Goal: Information Seeking & Learning: Learn about a topic

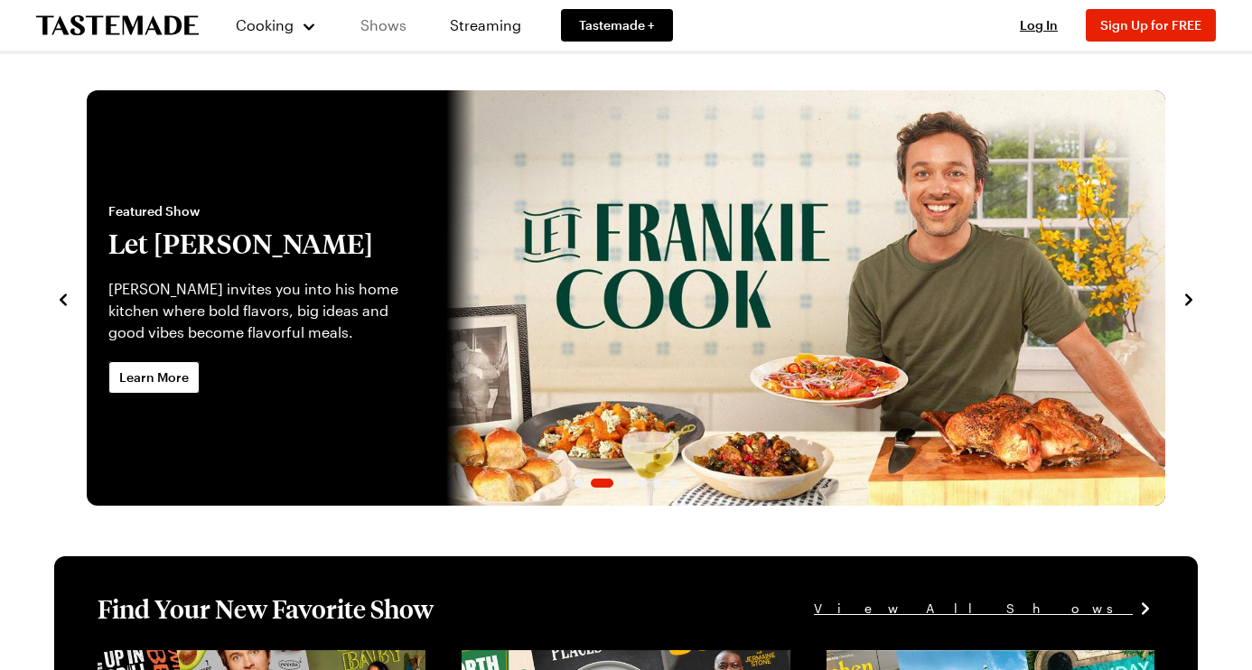
click at [397, 25] on link "Shows" at bounding box center [383, 25] width 82 height 51
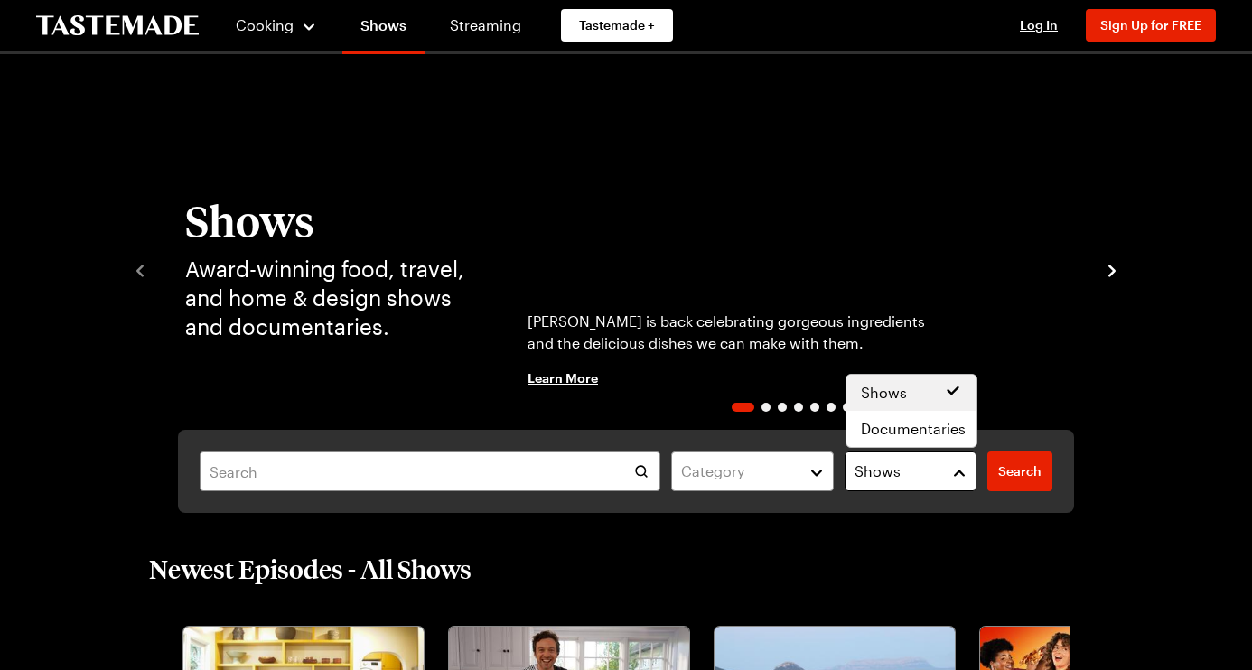
click at [960, 473] on button "Shows" at bounding box center [911, 472] width 132 height 40
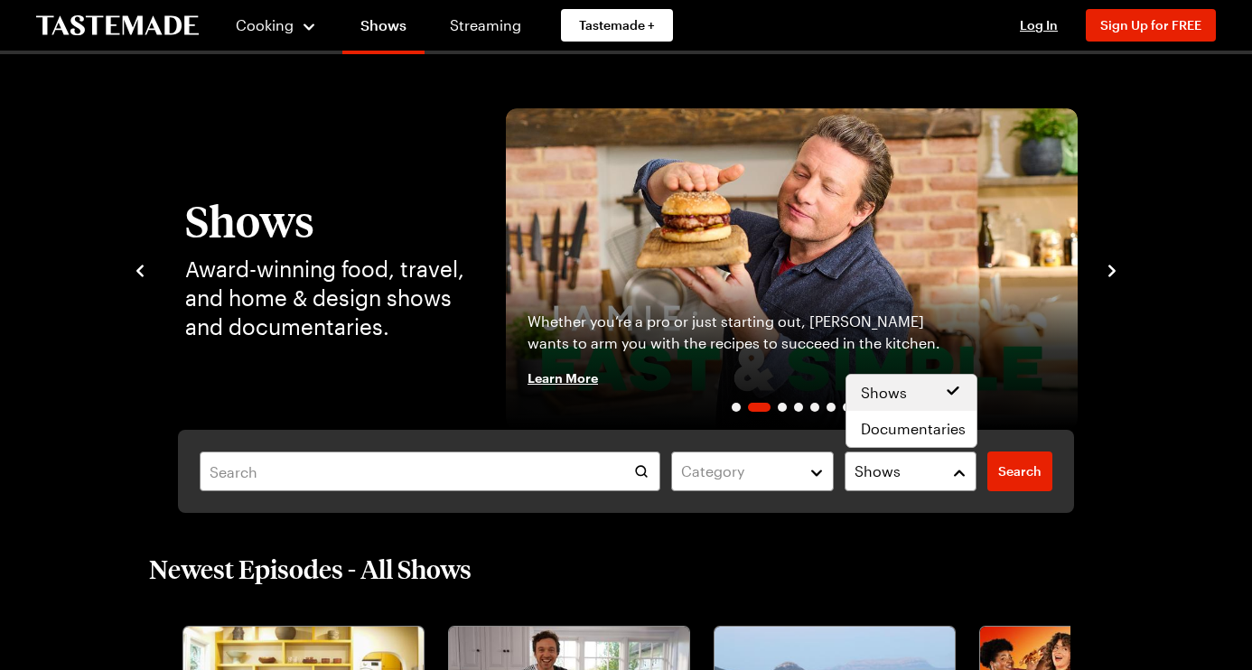
click at [573, 378] on div "Category Shows Search Search Shows Award-winning food, travel, and home & desig…" at bounding box center [626, 310] width 1099 height 405
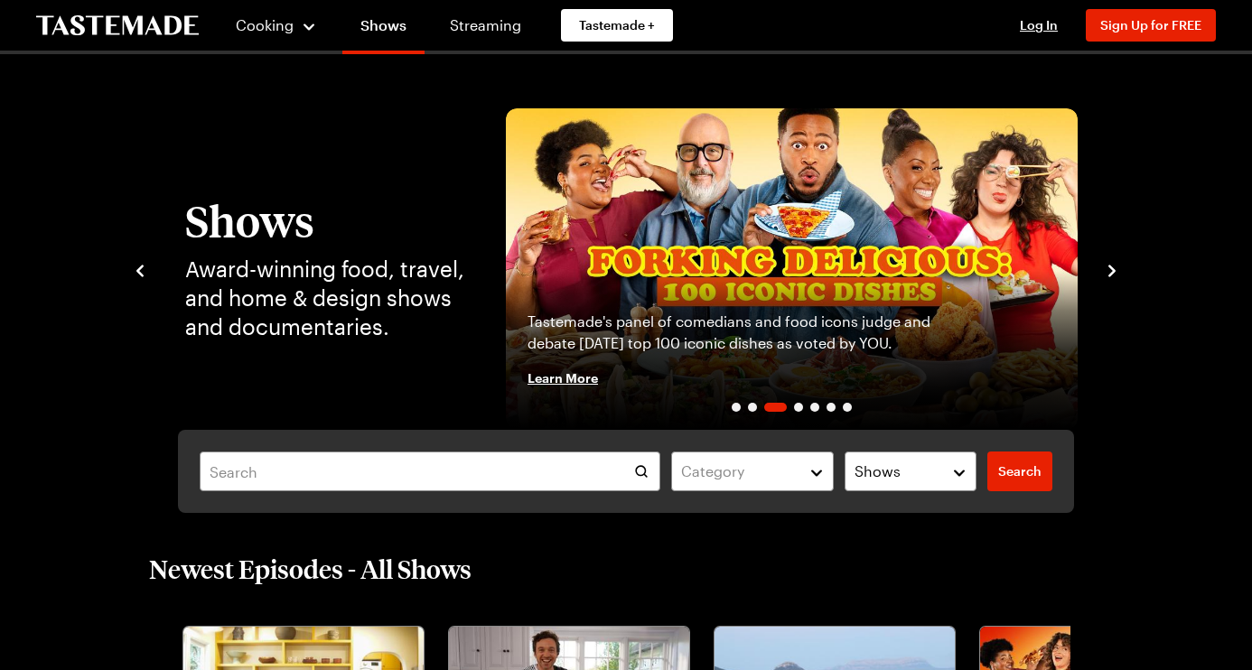
click at [142, 272] on icon "navigate to previous item" at bounding box center [140, 271] width 18 height 18
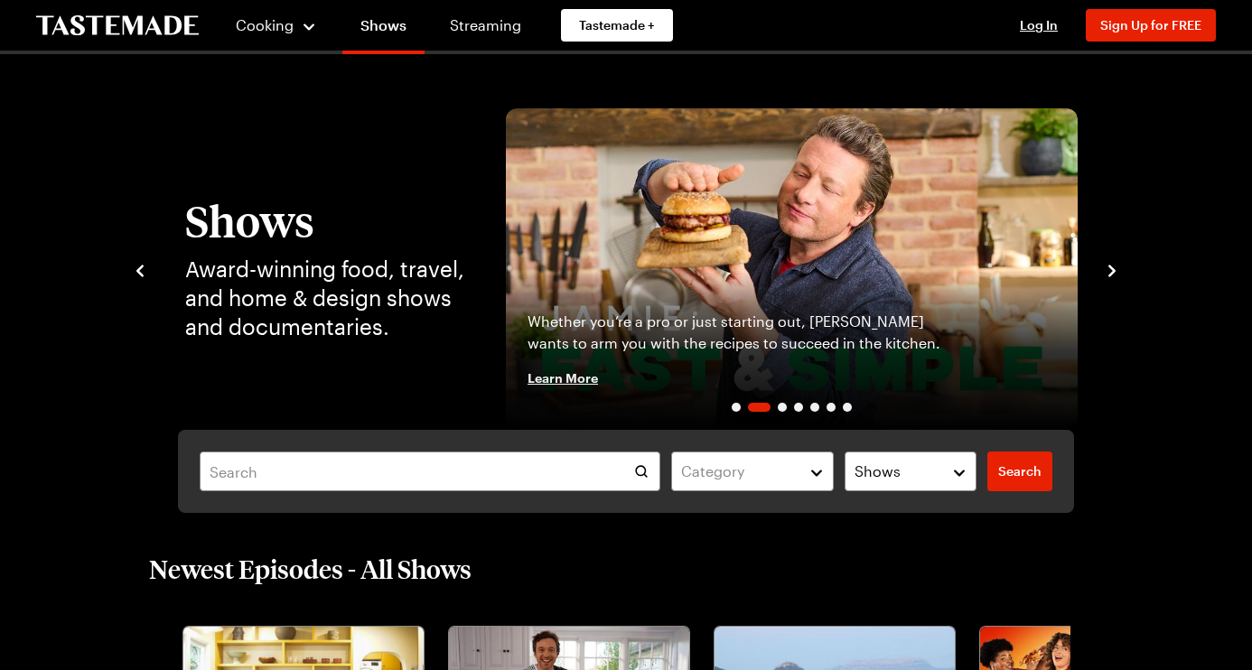
click at [563, 374] on span "Learn More" at bounding box center [563, 378] width 70 height 18
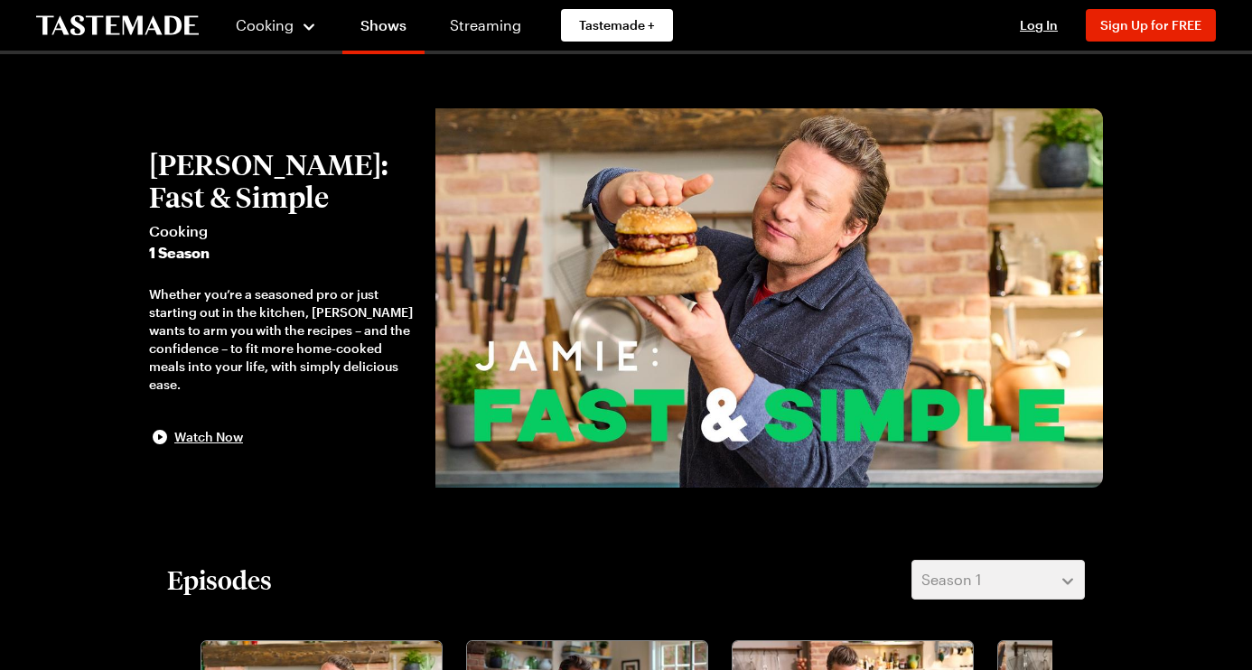
click at [539, 376] on img at bounding box center [770, 297] width 668 height 379
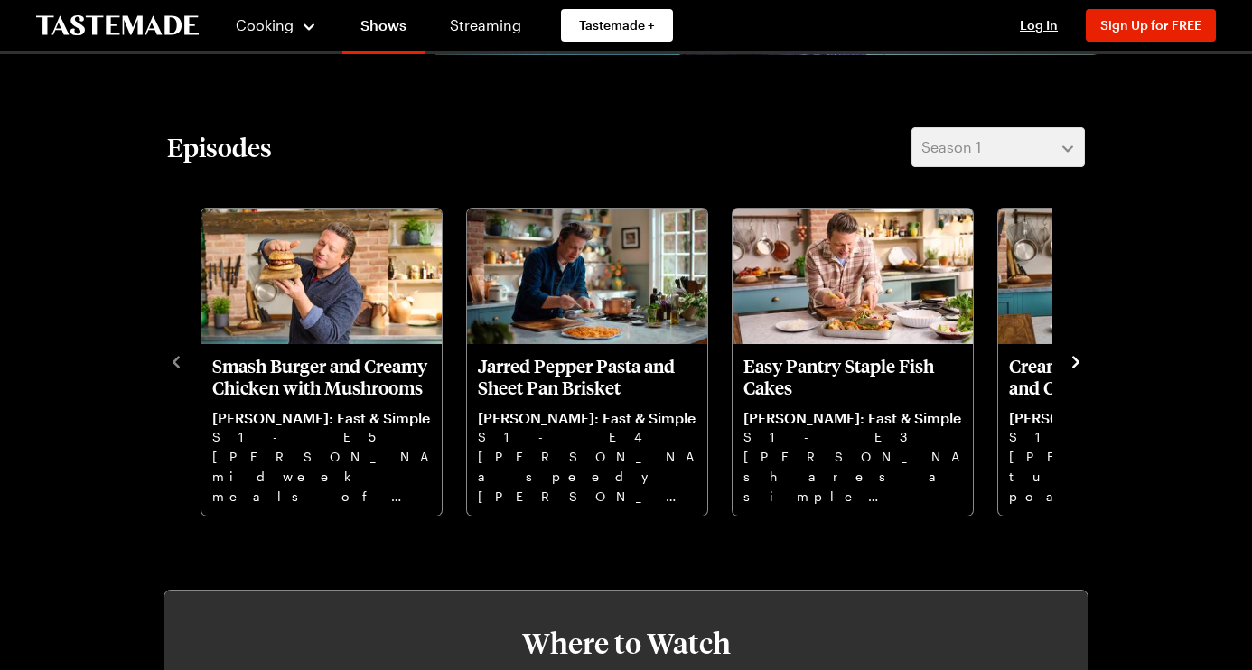
scroll to position [445, 0]
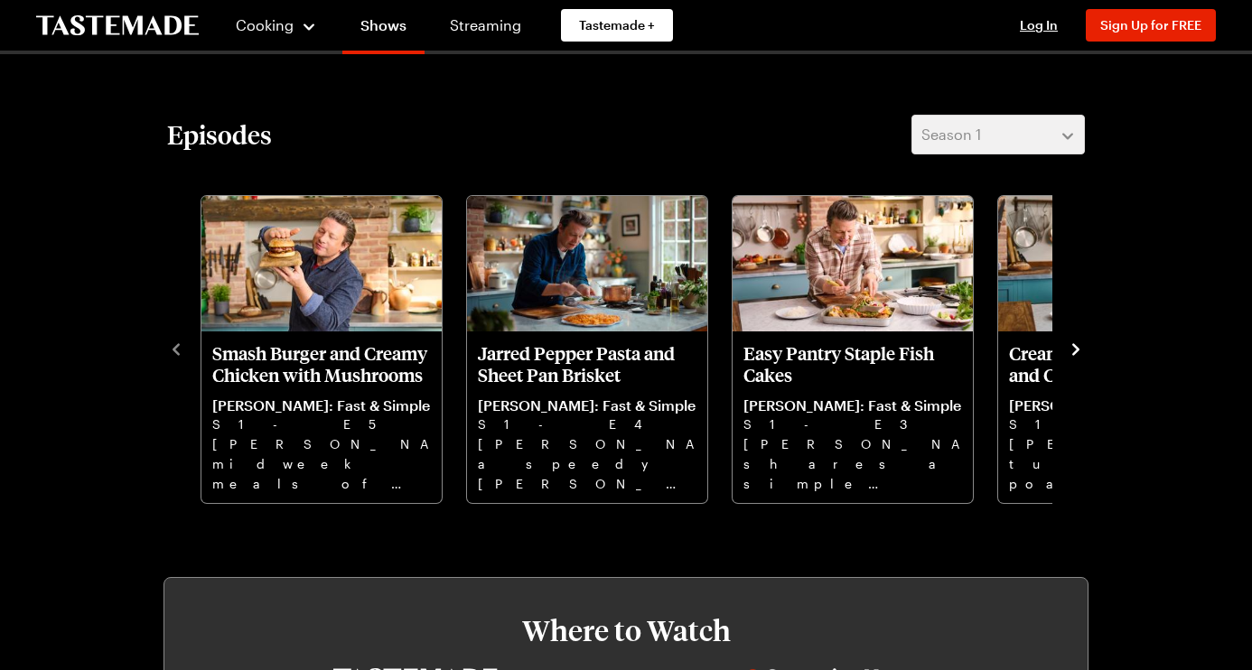
click at [1076, 347] on icon "navigate to next item" at bounding box center [1076, 349] width 7 height 12
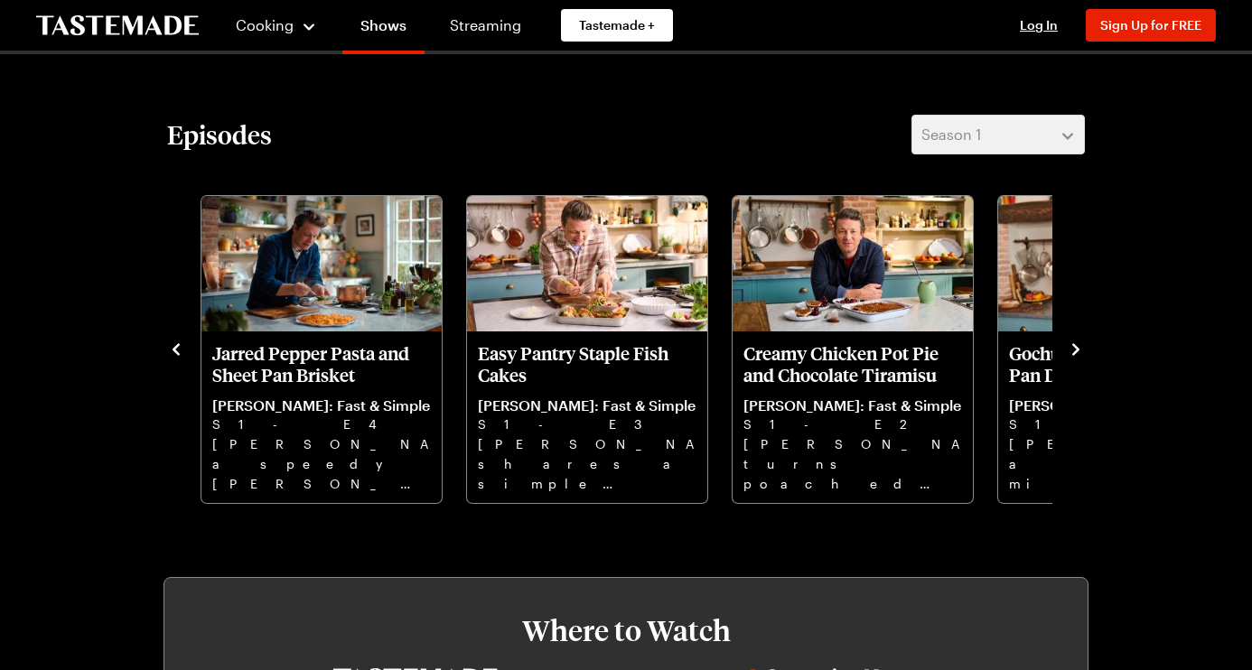
click at [1076, 347] on icon "navigate to next item" at bounding box center [1076, 349] width 7 height 12
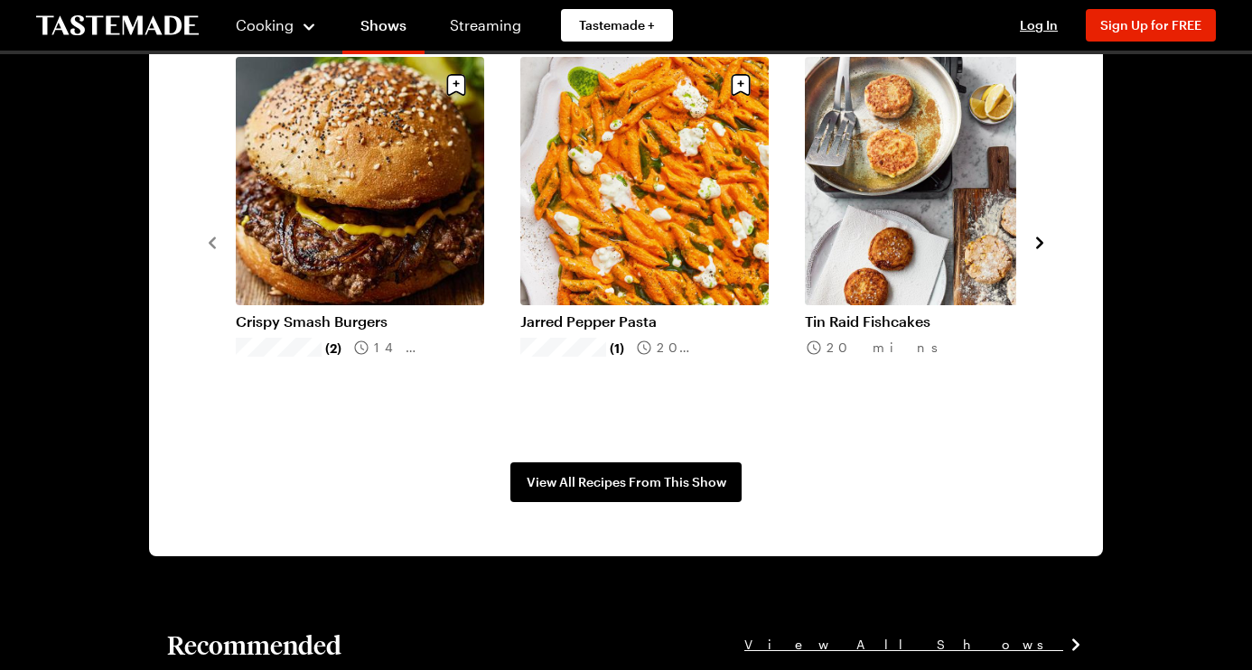
scroll to position [1433, 0]
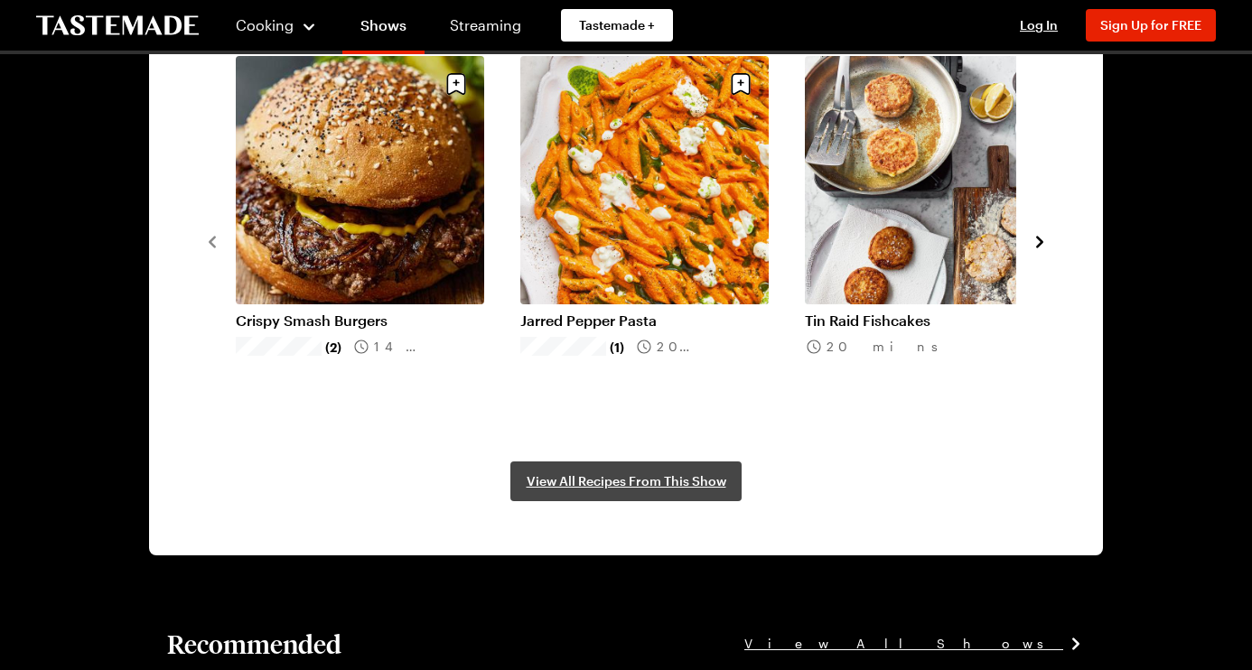
click at [689, 478] on span "View All Recipes From This Show" at bounding box center [627, 482] width 200 height 18
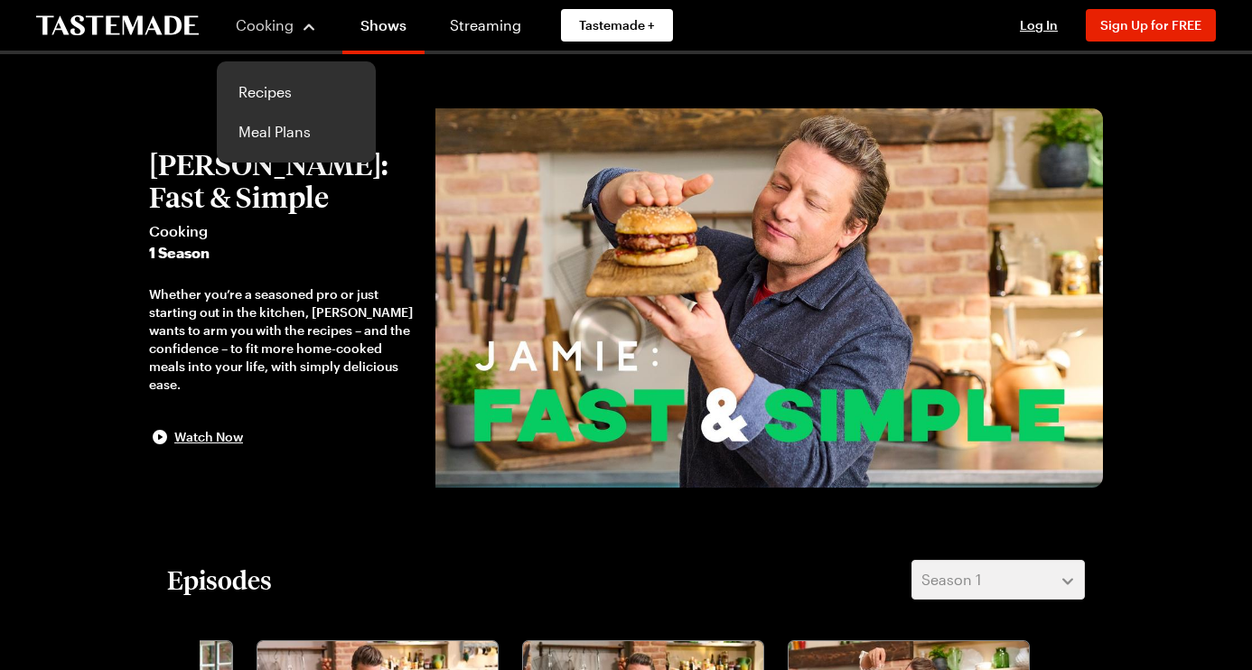
scroll to position [1, 0]
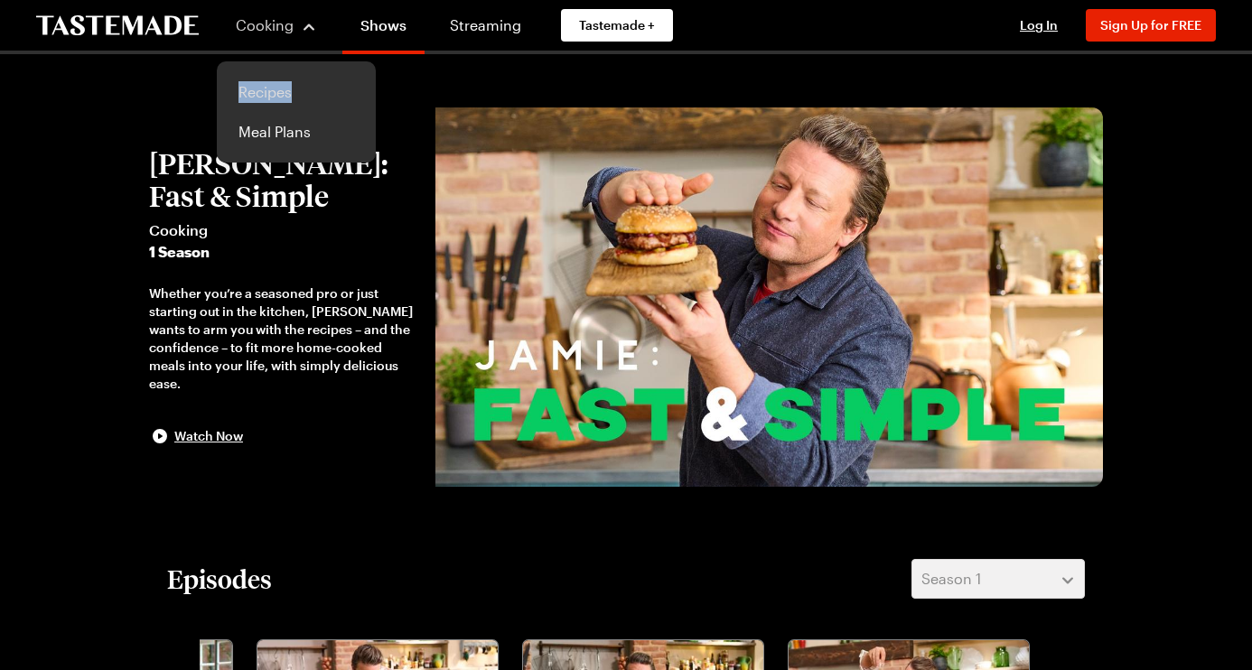
click at [265, 90] on link "Recipes" at bounding box center [296, 92] width 137 height 40
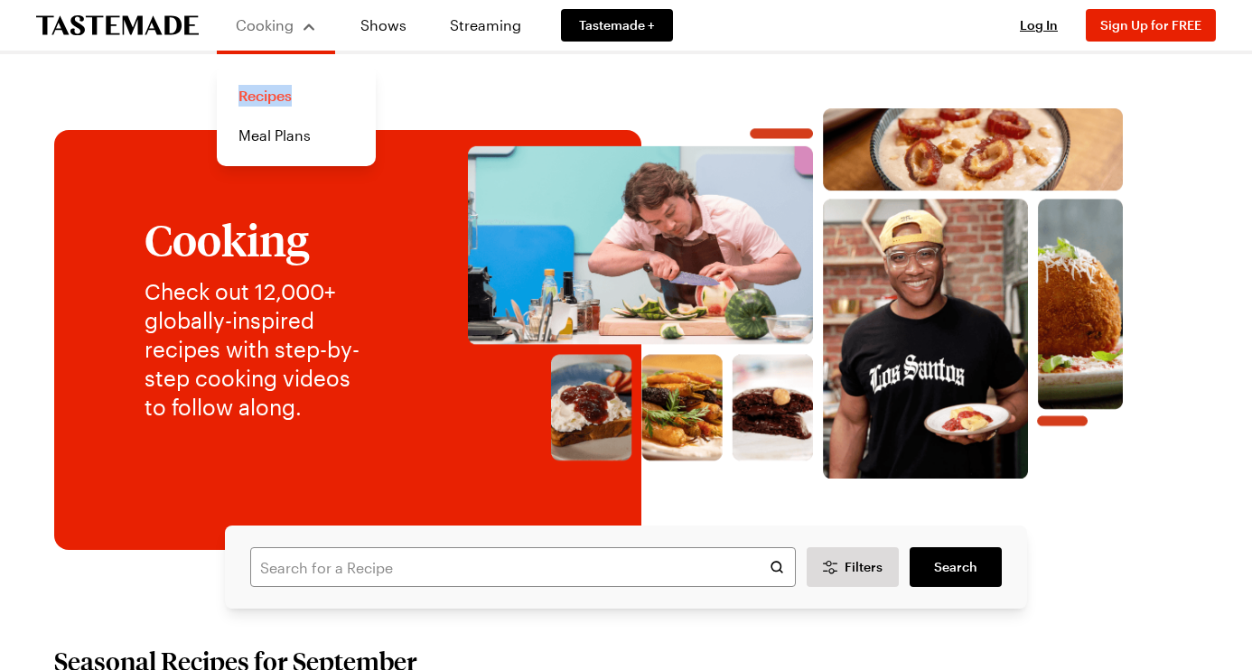
scroll to position [-2, 1]
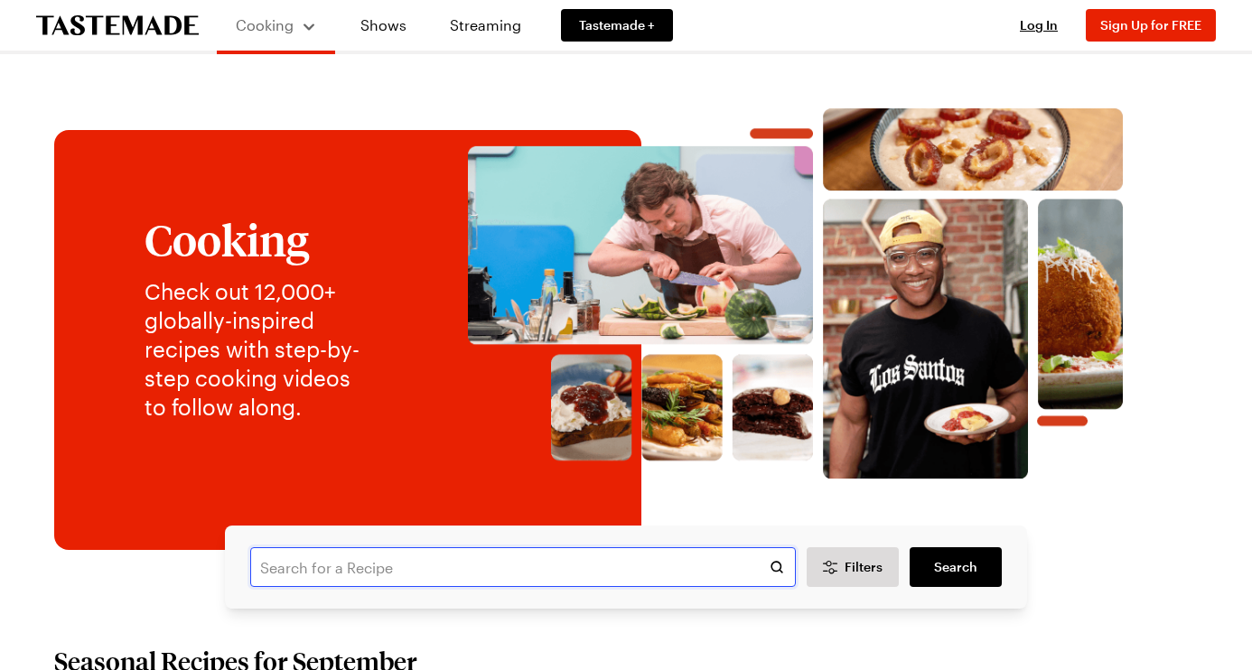
click at [316, 571] on input "text" at bounding box center [523, 568] width 546 height 40
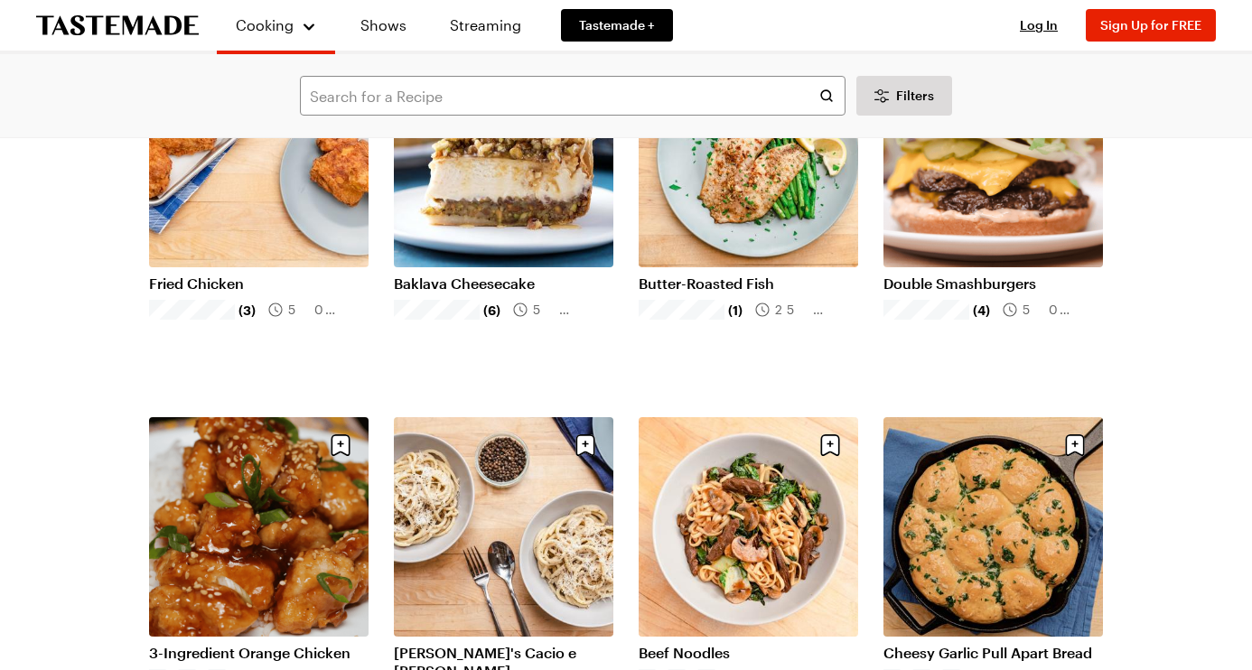
scroll to position [1697, 0]
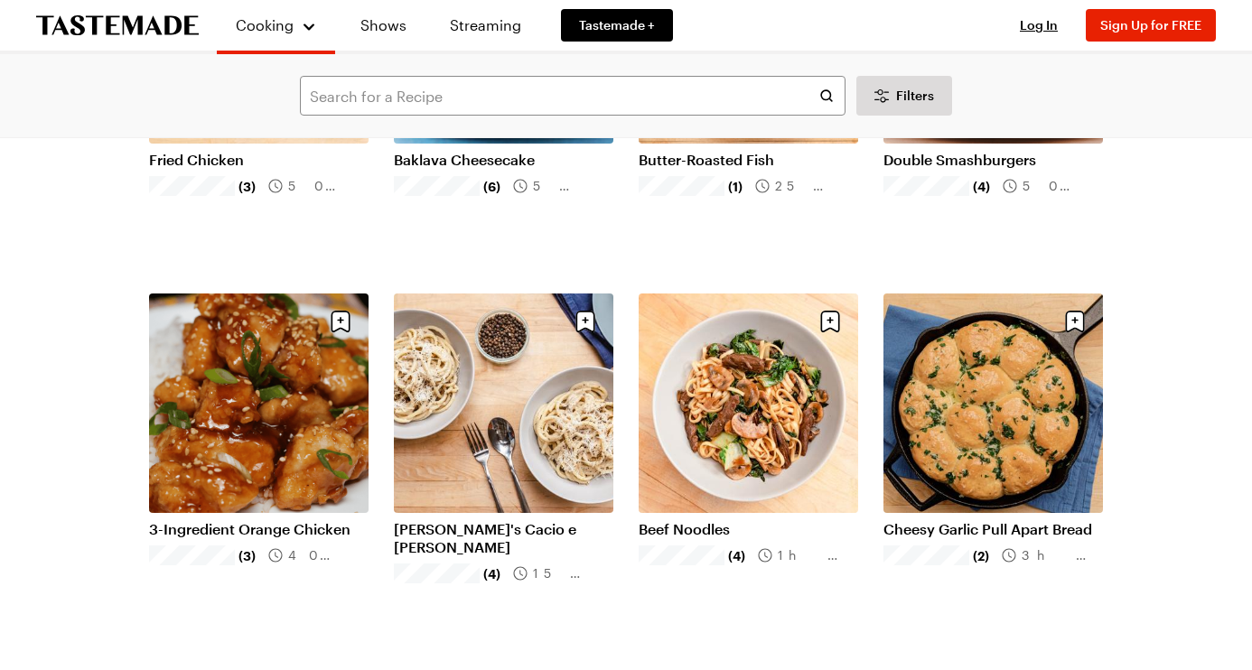
scroll to position [1830, 0]
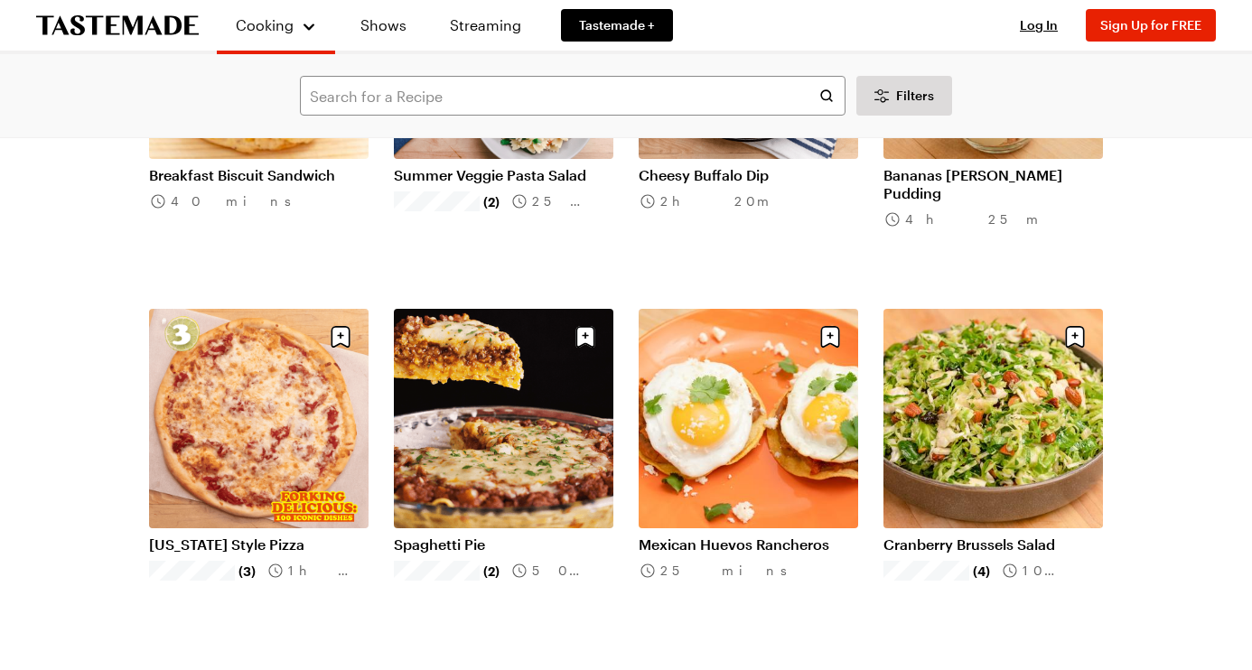
scroll to position [6252, 0]
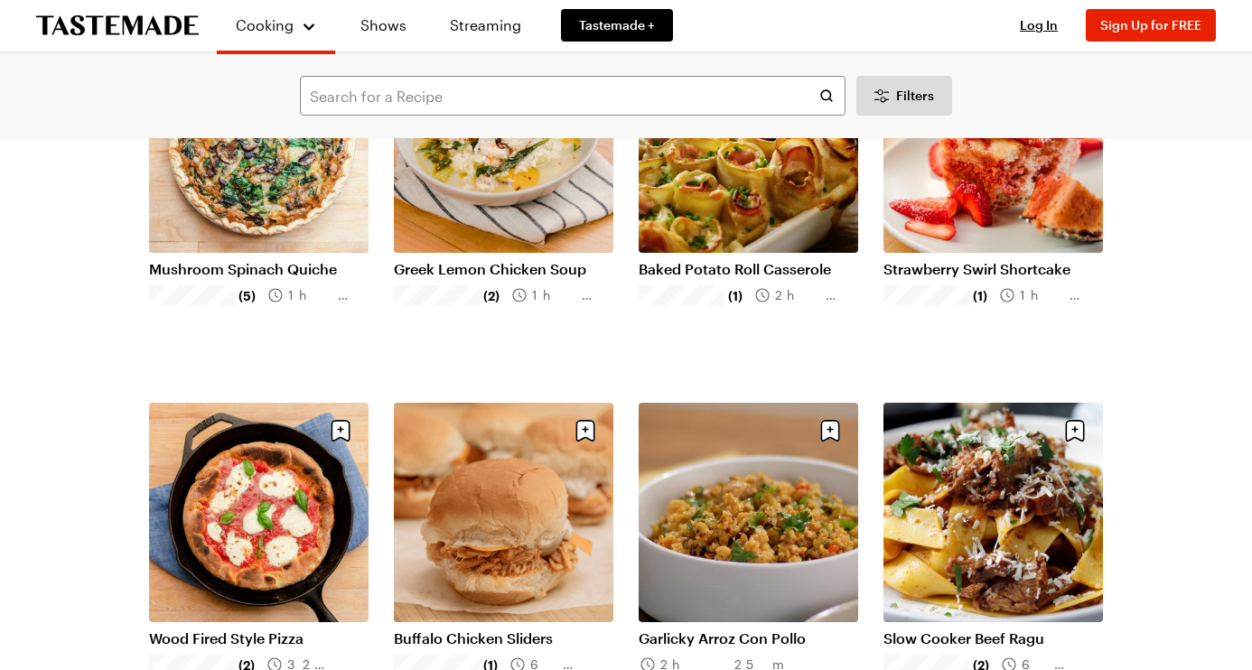
scroll to position [7995, 0]
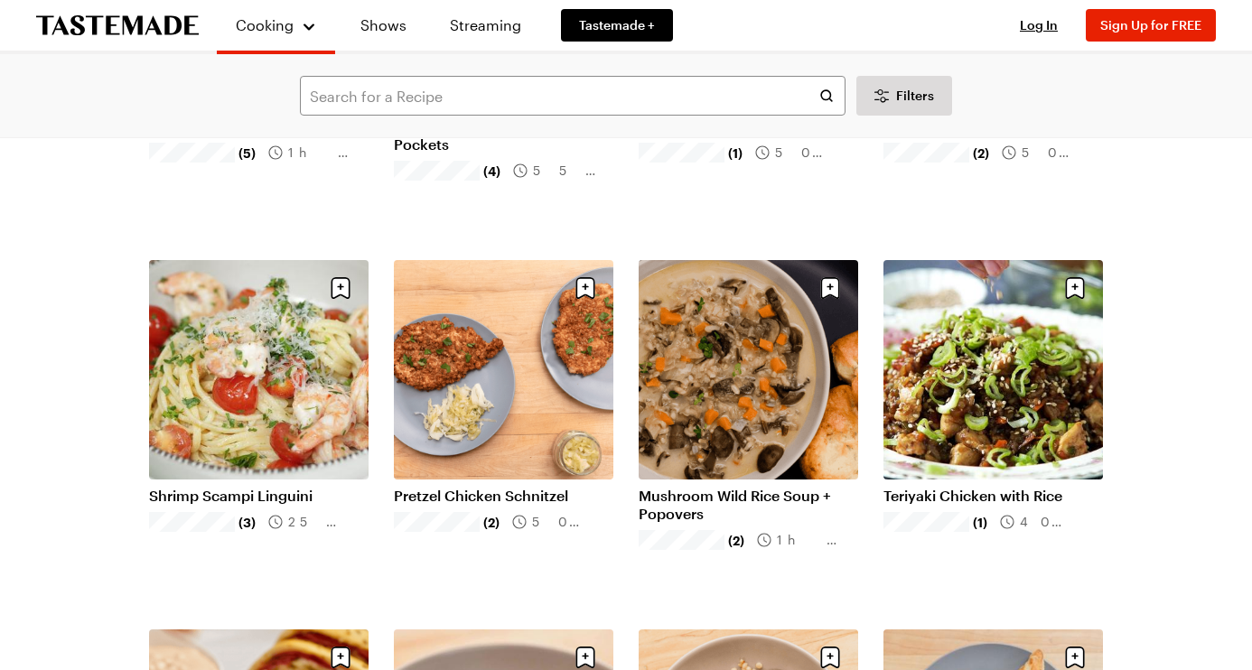
scroll to position [10356, 0]
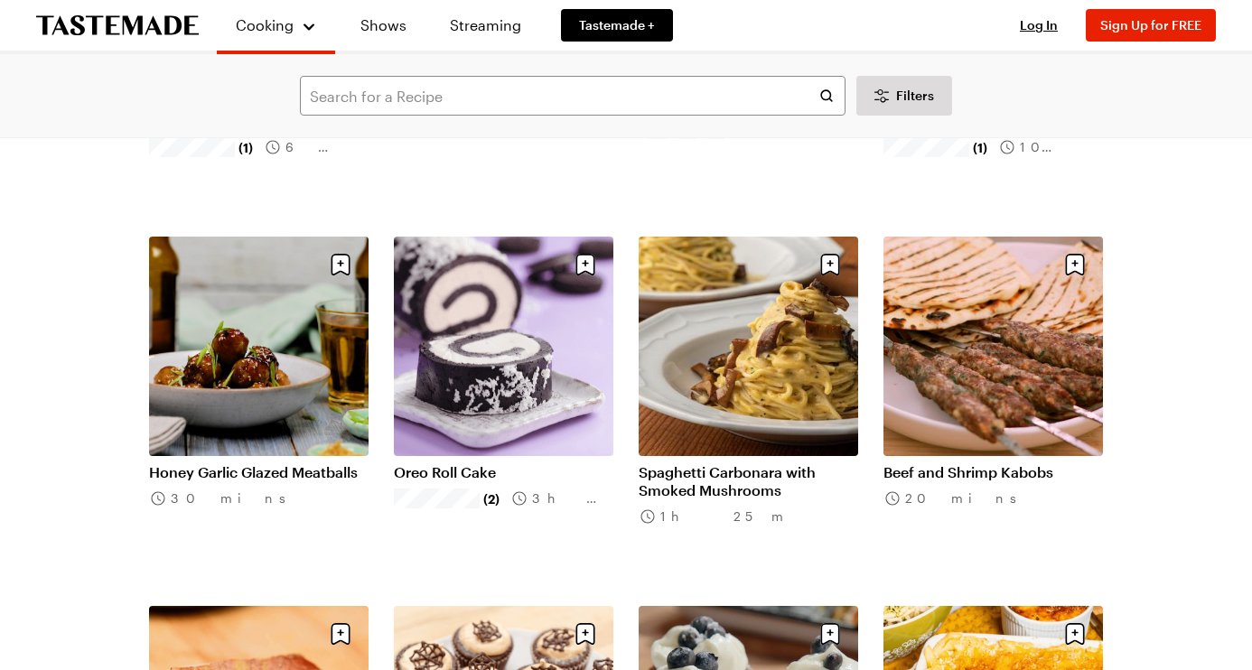
scroll to position [12602, 0]
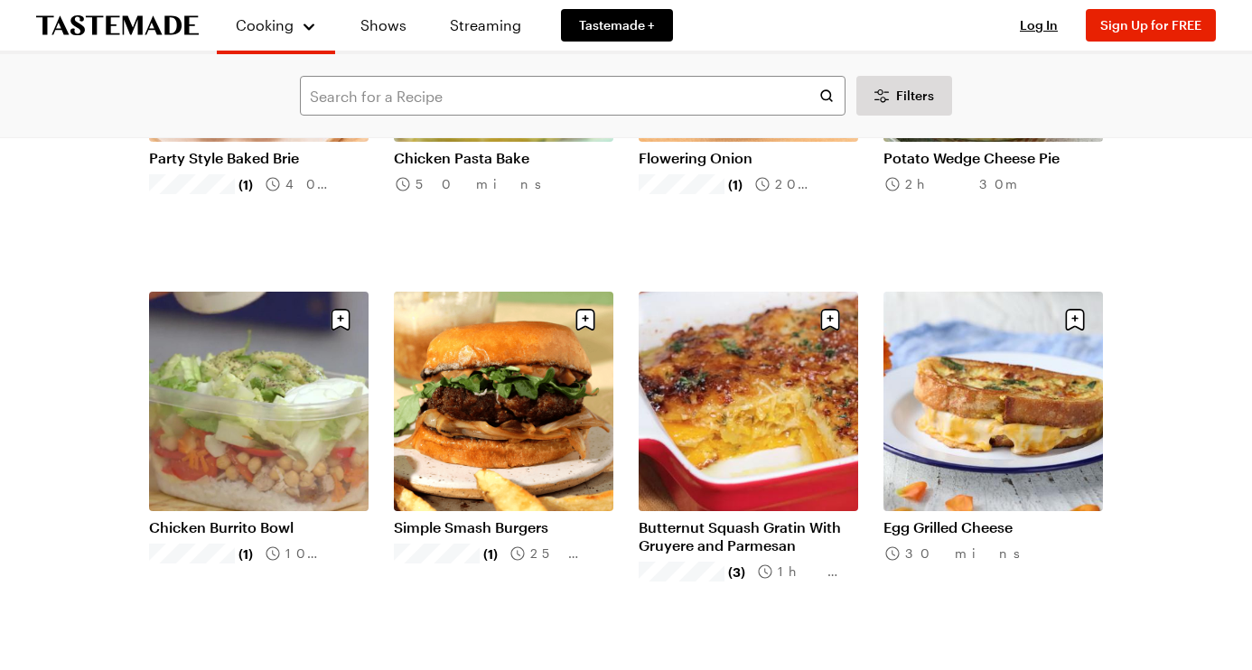
scroll to position [15126, 0]
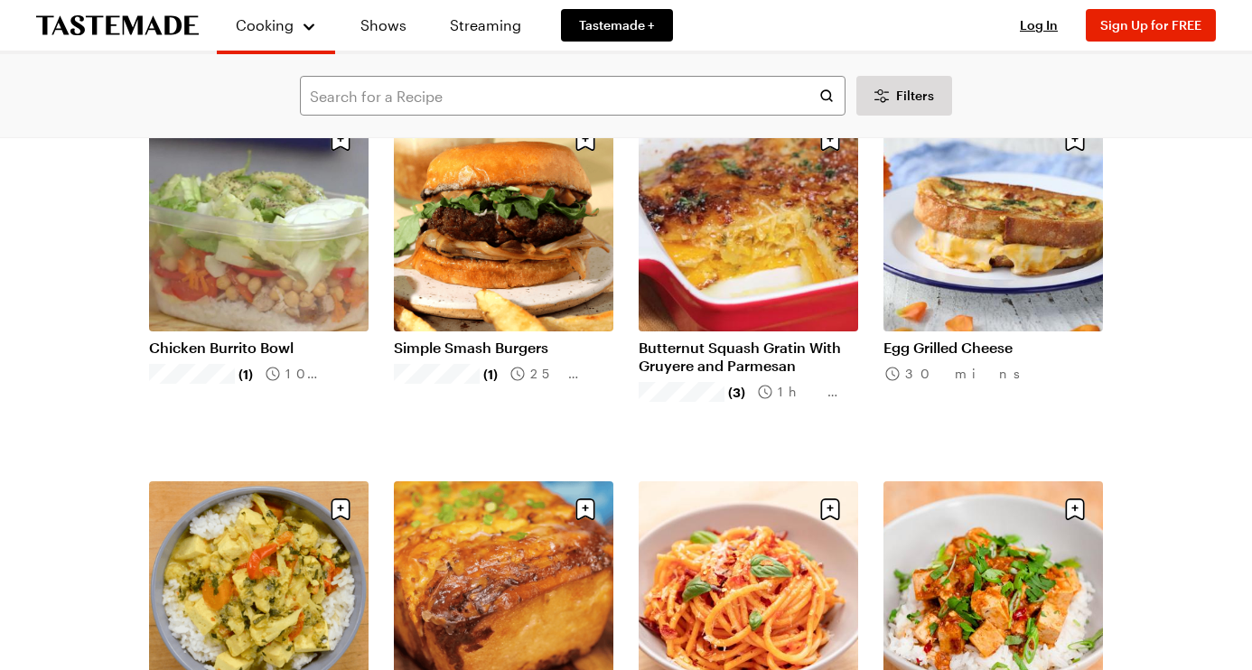
scroll to position [15306, 0]
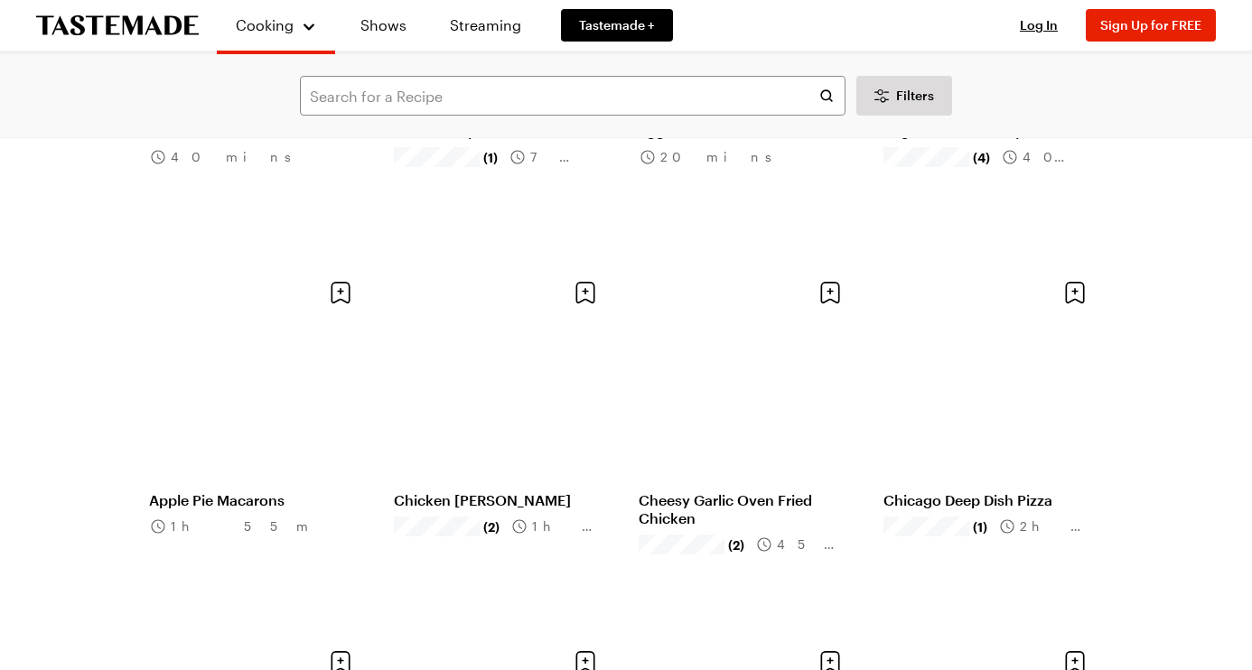
scroll to position [17747, 0]
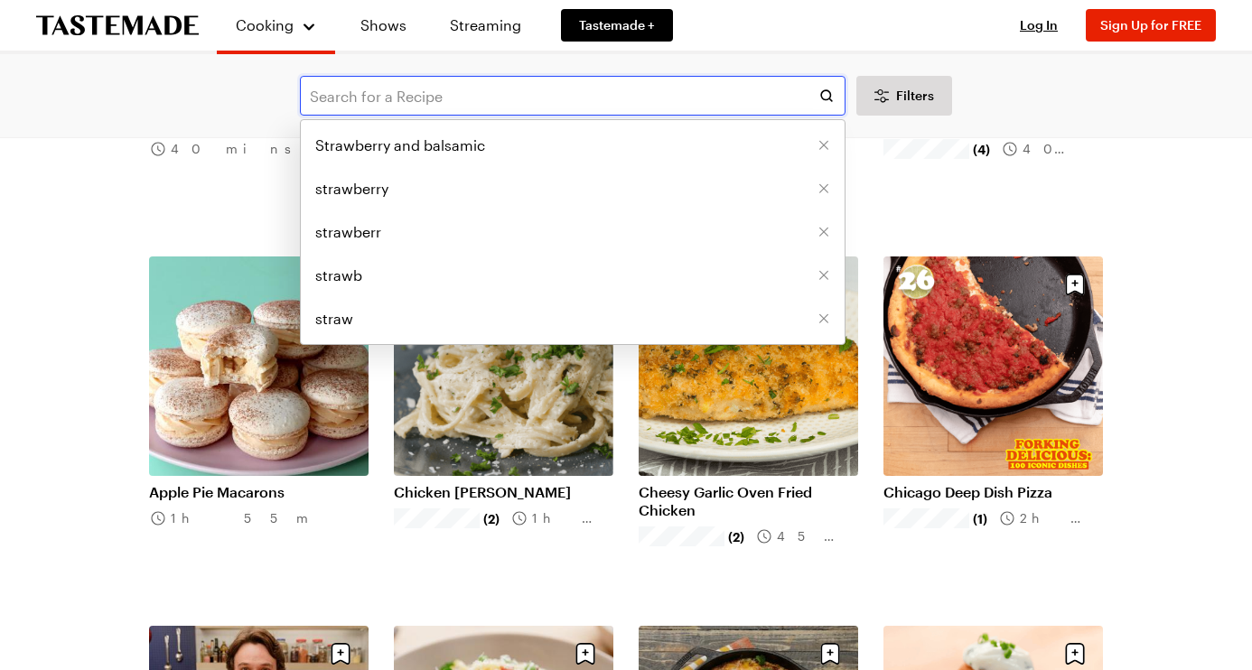
click at [464, 89] on input "text" at bounding box center [573, 96] width 546 height 40
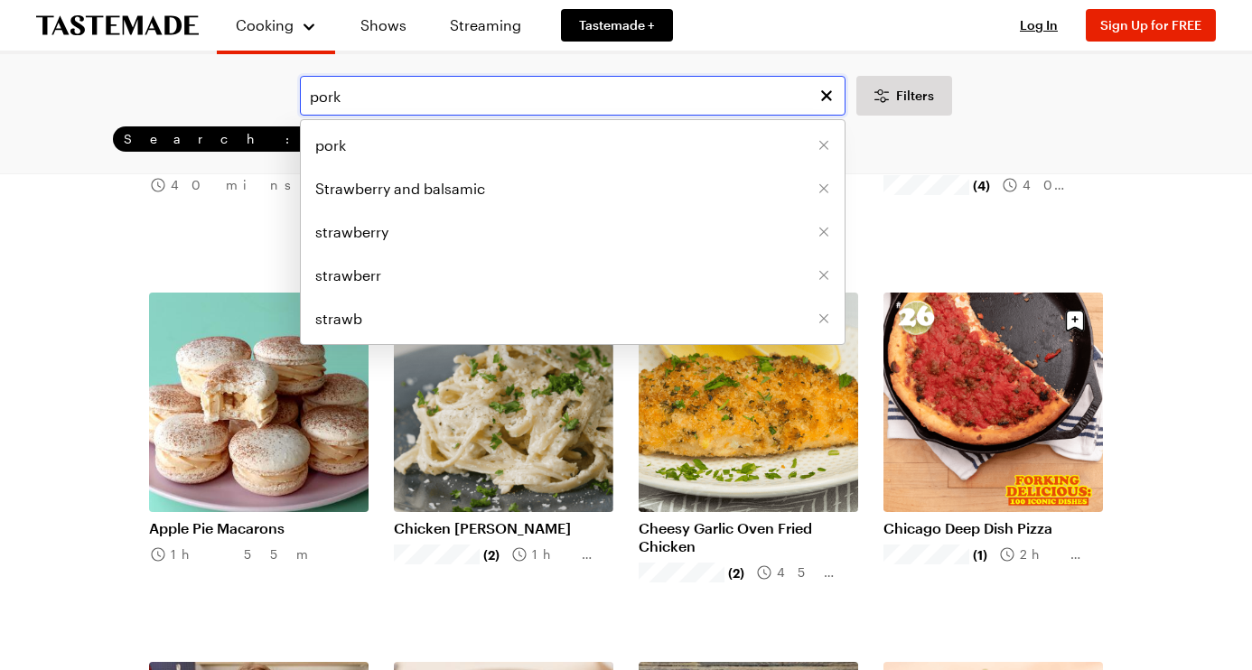
type input "pork"
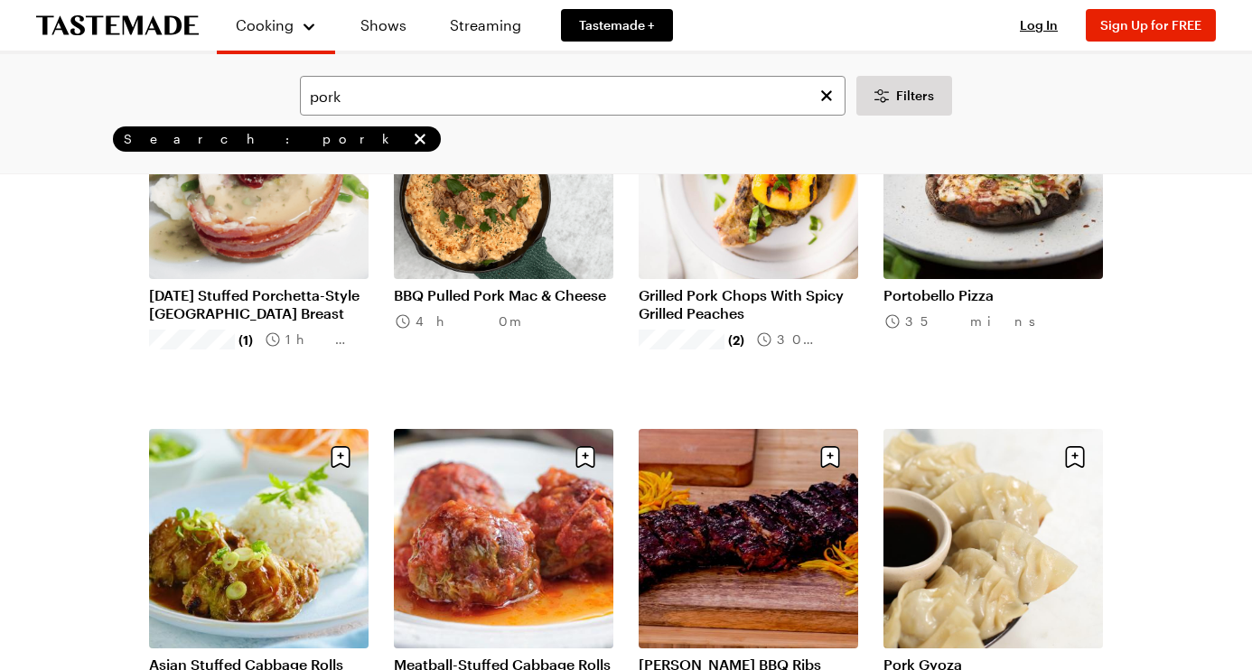
scroll to position [1722, 0]
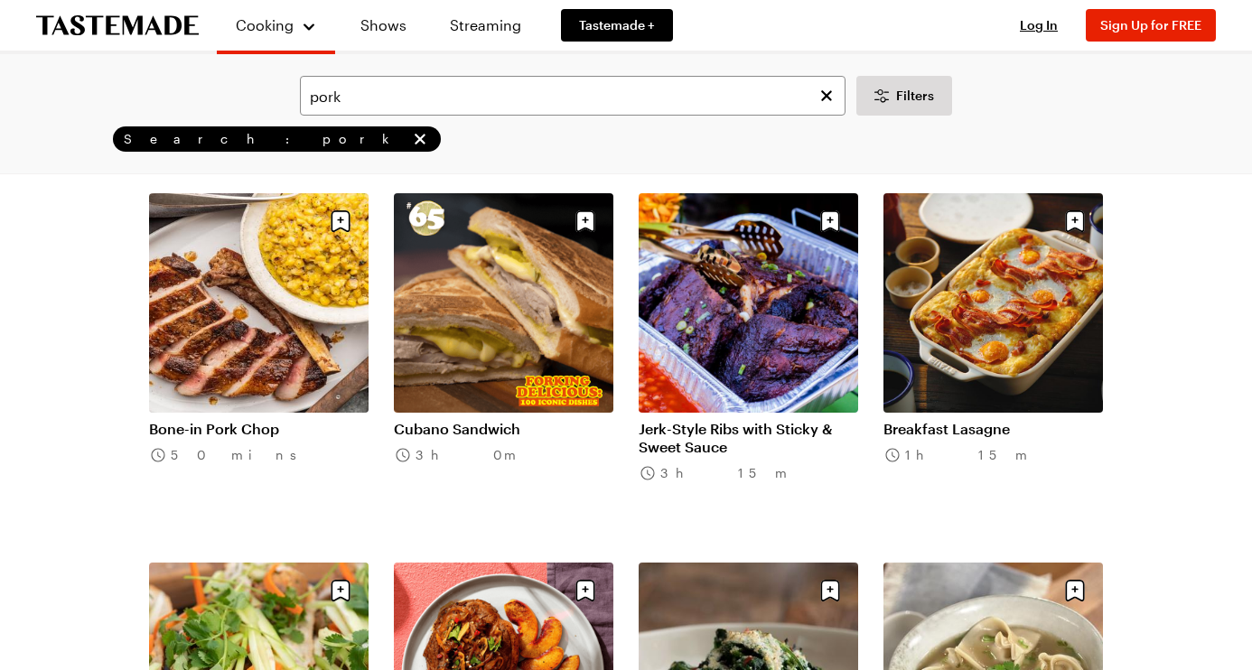
scroll to position [3857, 0]
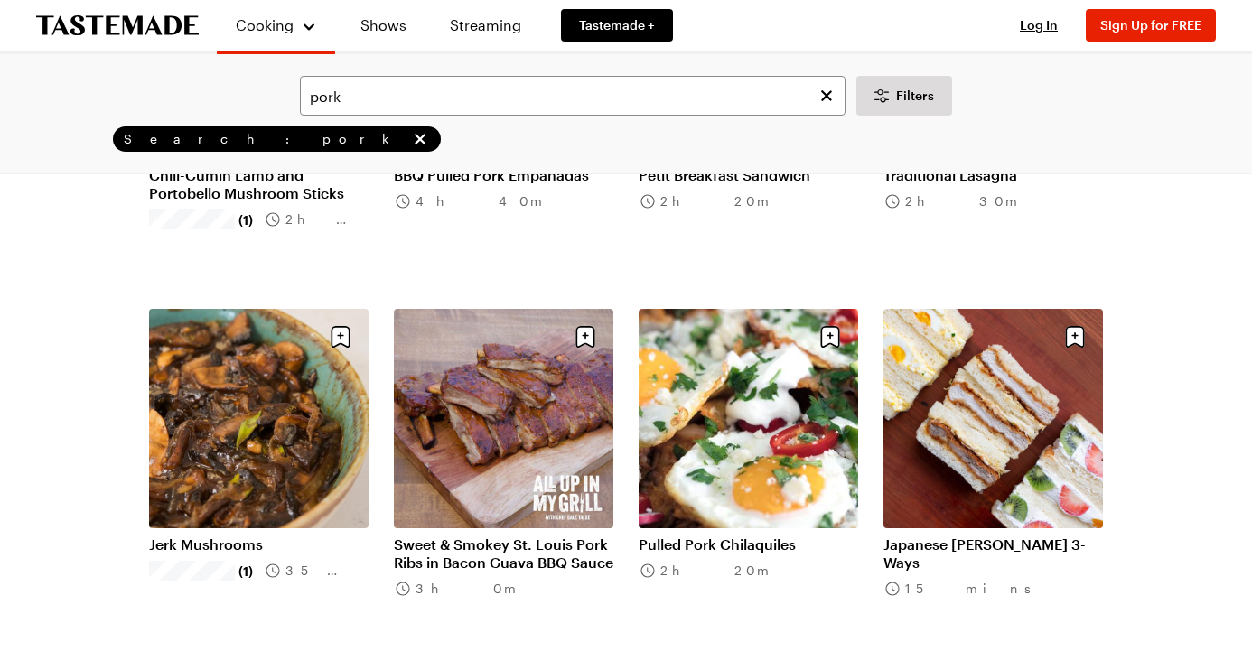
scroll to position [8128, 0]
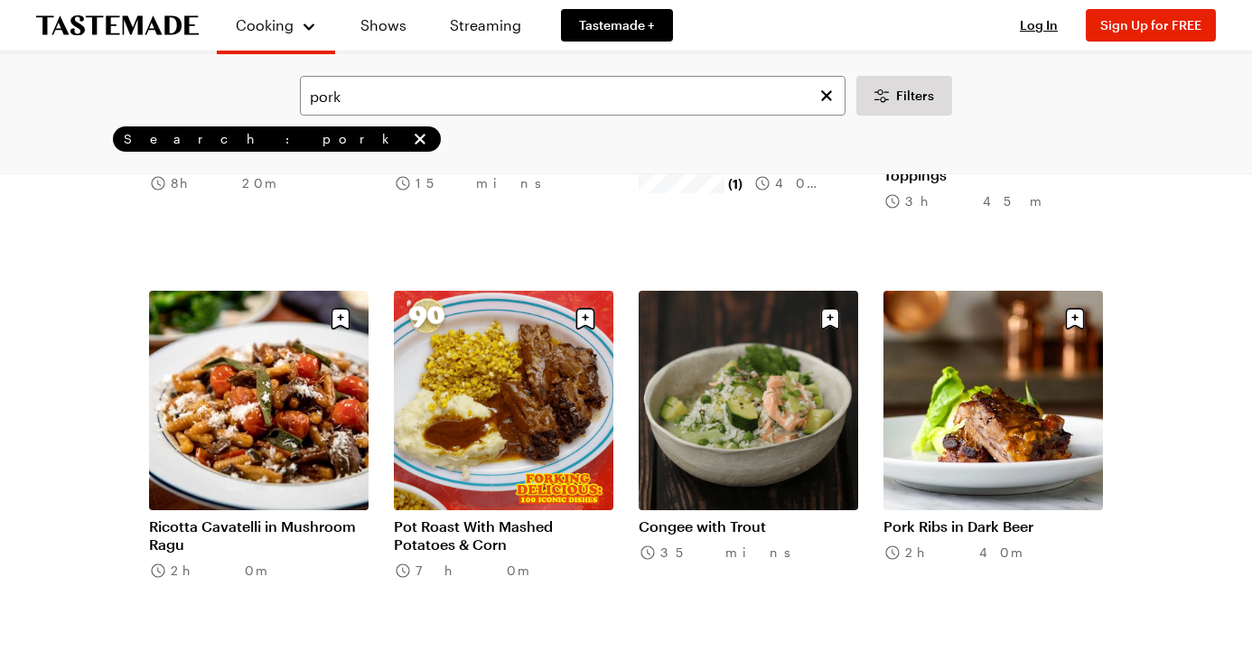
scroll to position [10728, 0]
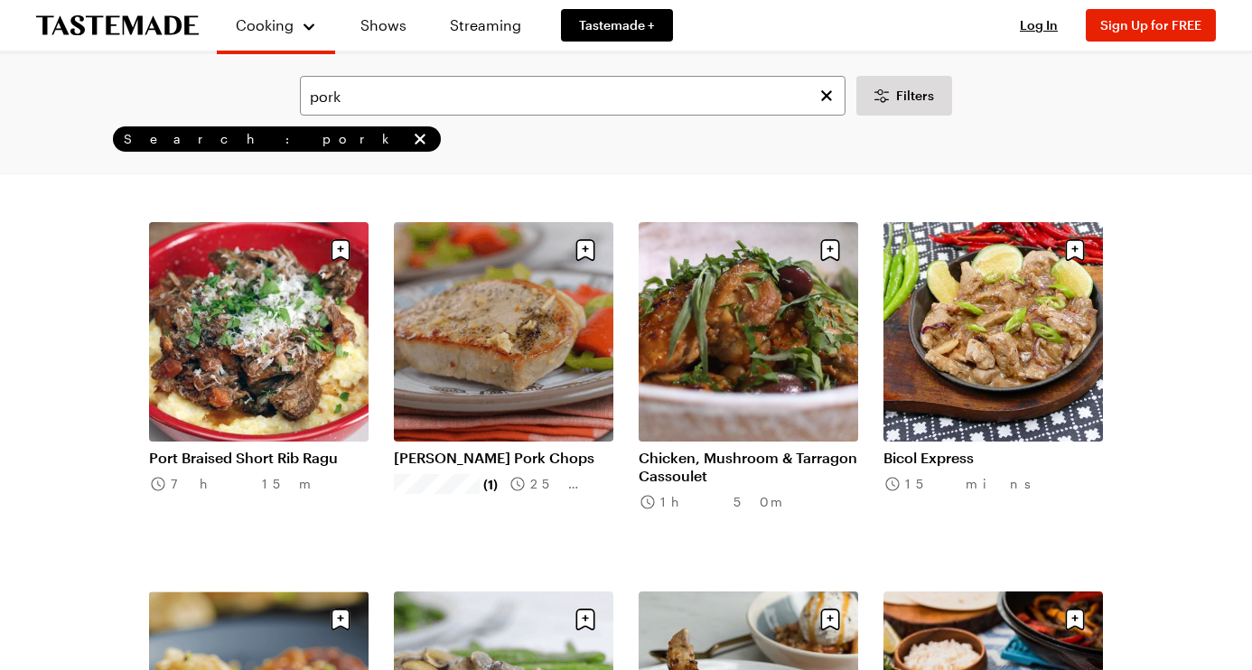
scroll to position [12276, 0]
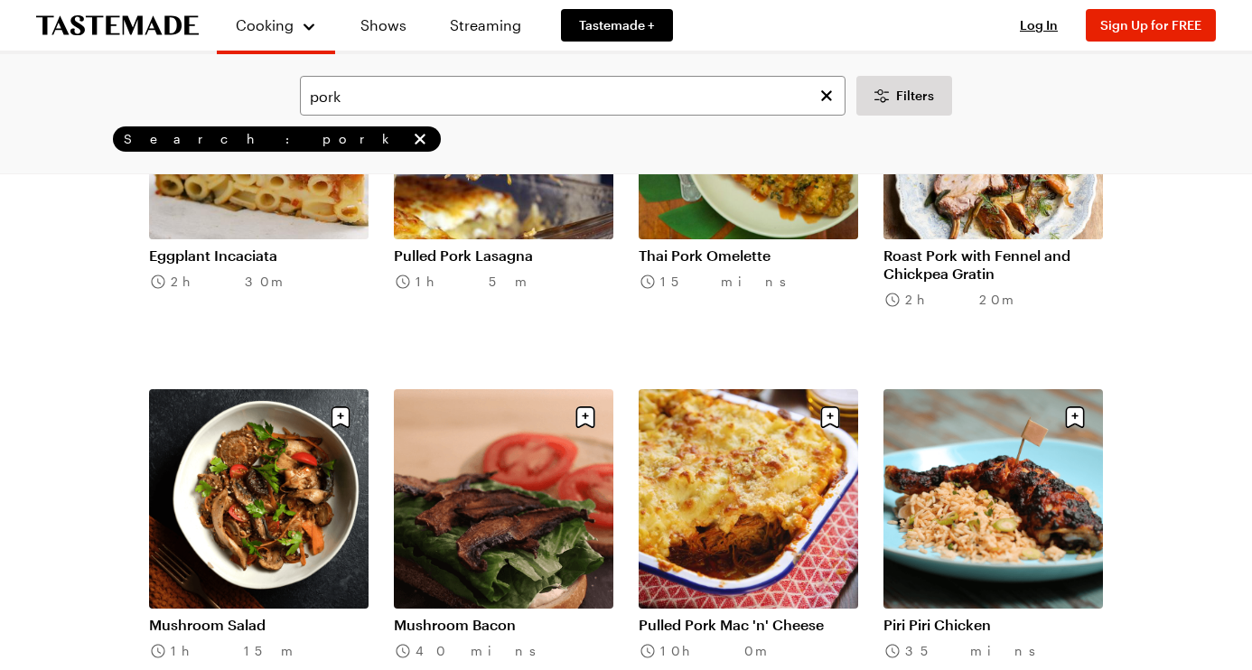
scroll to position [13586, 0]
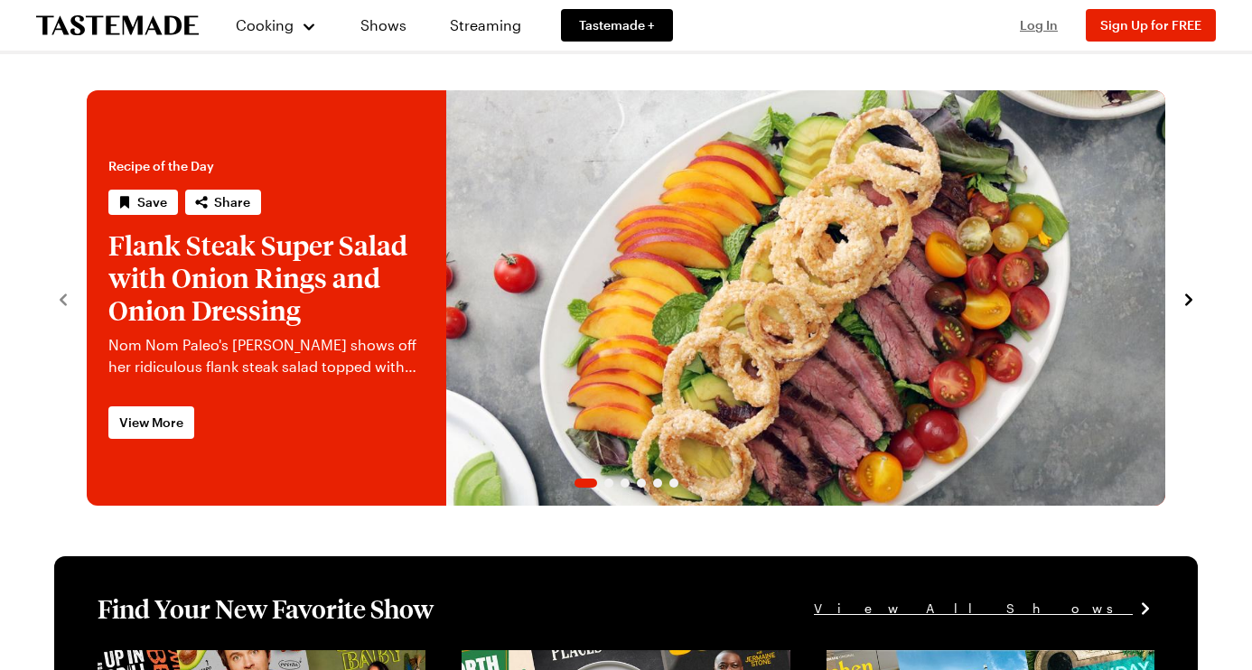
click at [1050, 26] on span "Log In" at bounding box center [1039, 24] width 38 height 15
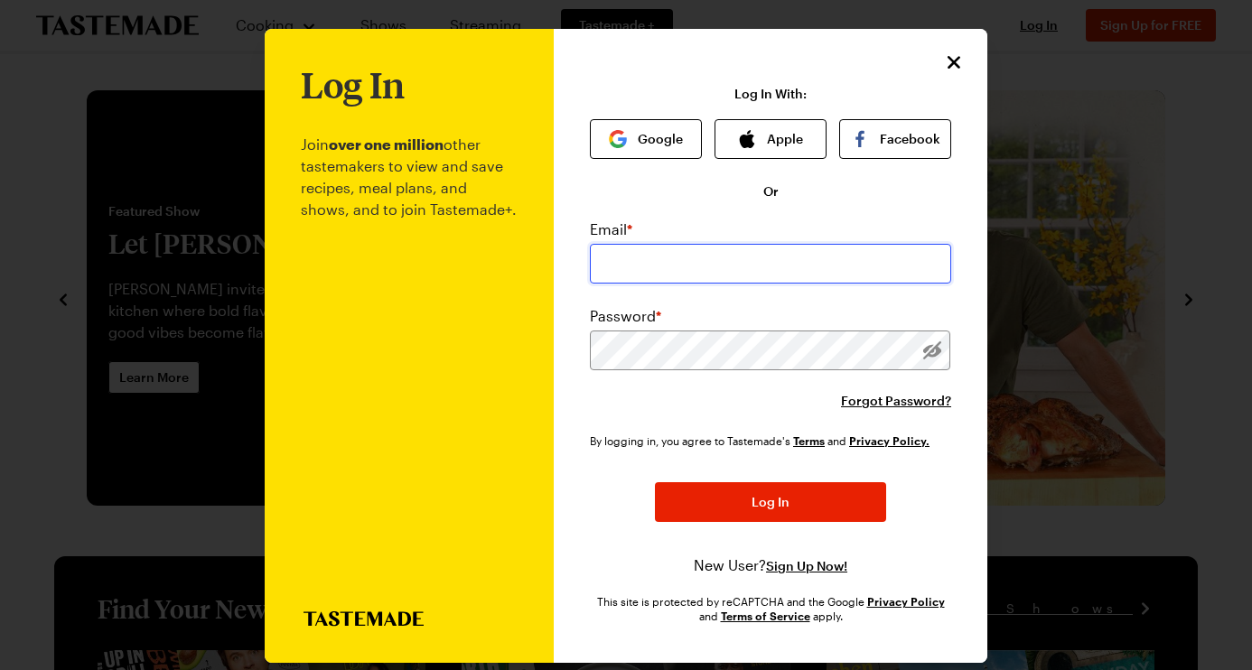
type input "[EMAIL_ADDRESS][DOMAIN_NAME]"
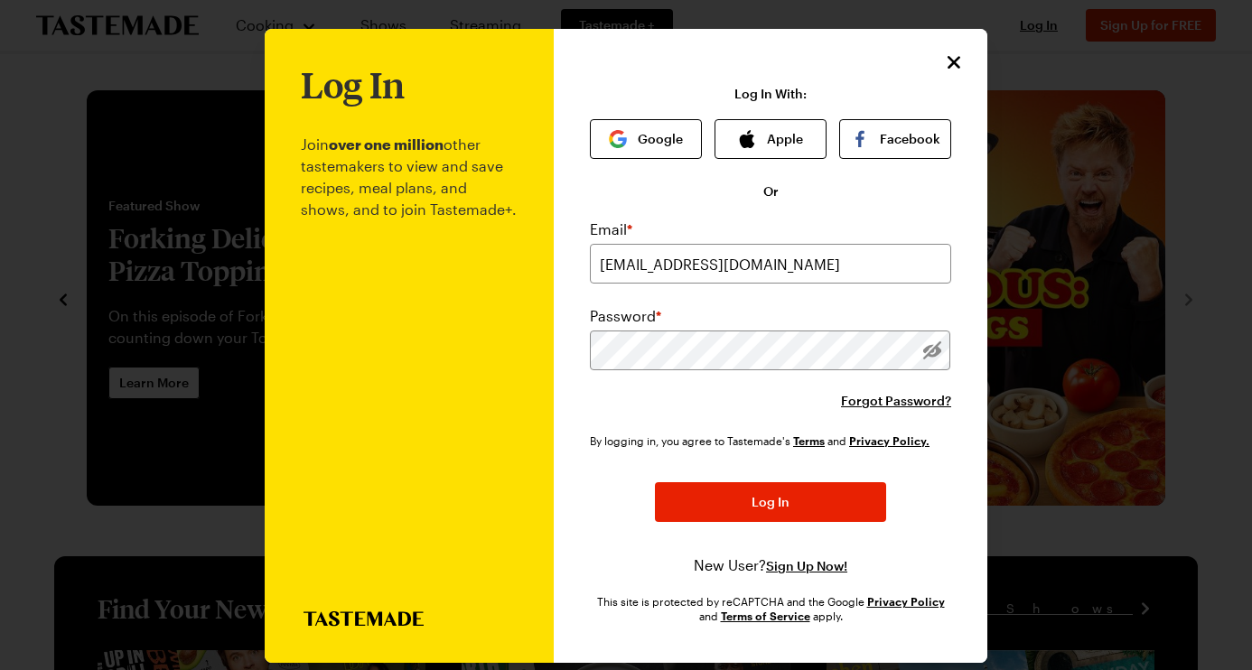
click at [955, 61] on icon "Close" at bounding box center [954, 62] width 13 height 13
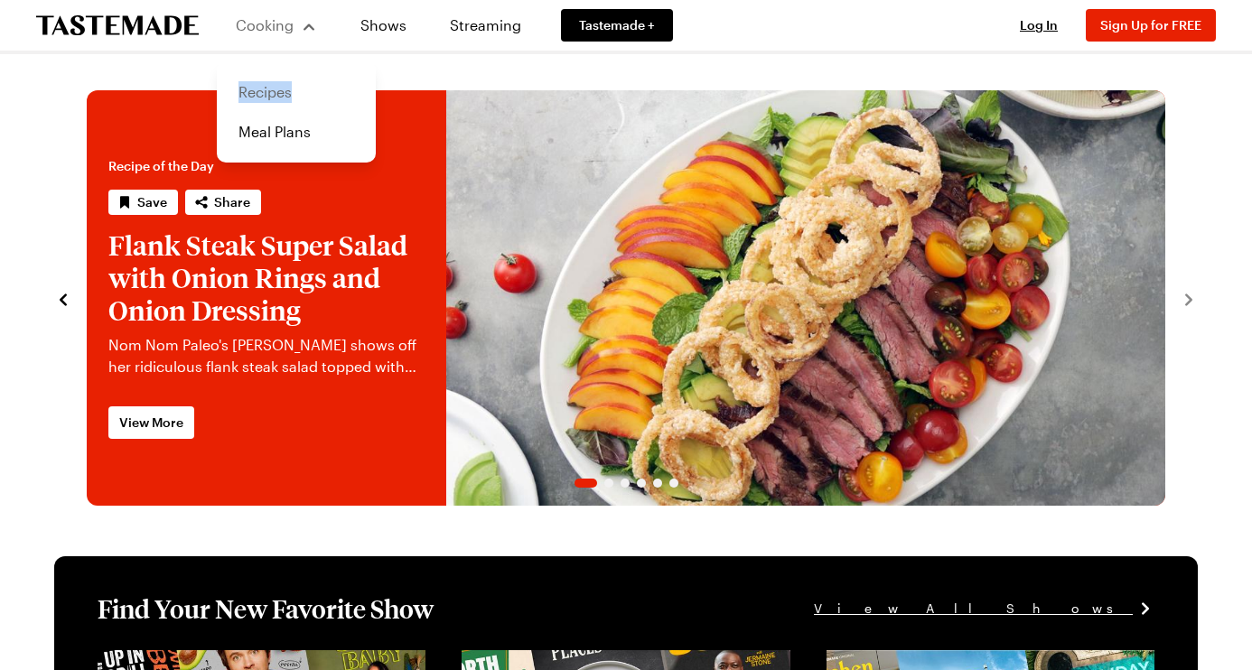
click at [260, 92] on link "Recipes" at bounding box center [296, 92] width 137 height 40
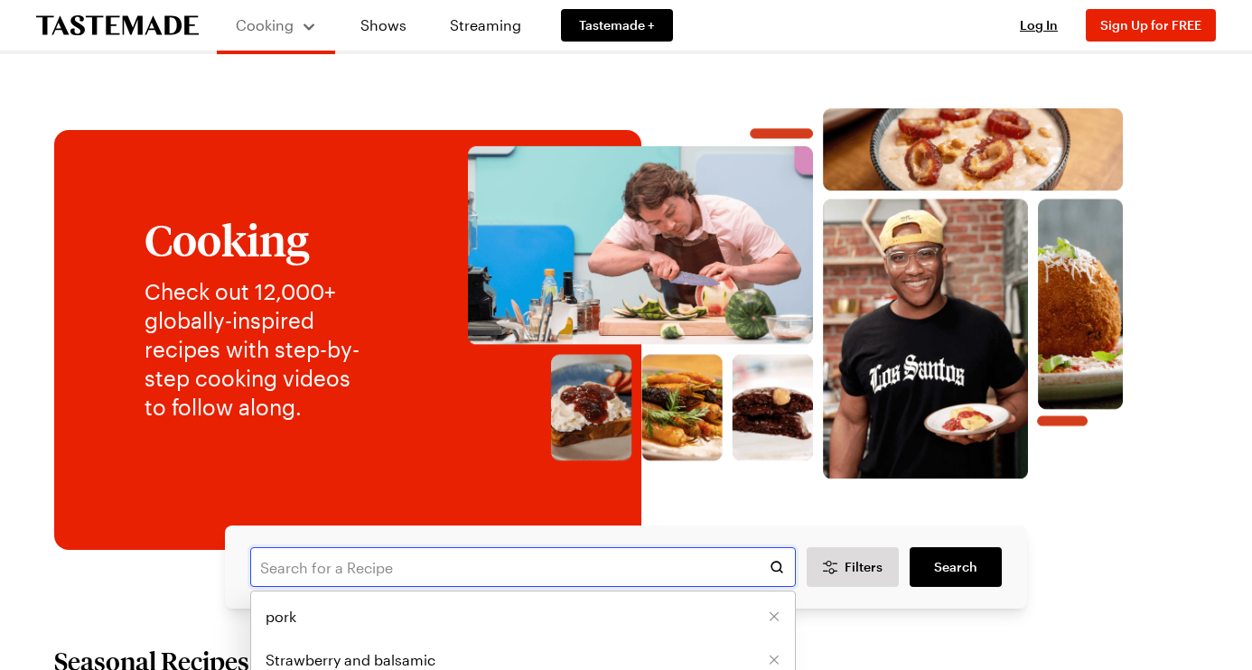
click at [419, 563] on input "text" at bounding box center [523, 568] width 546 height 40
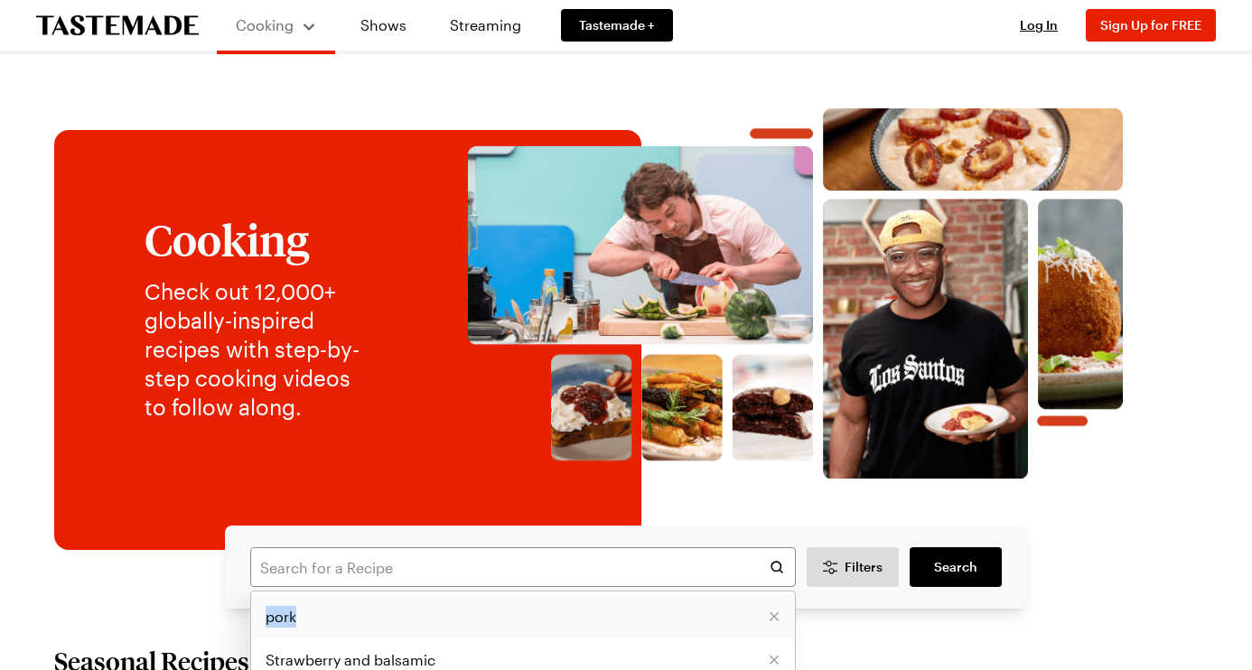
click at [285, 619] on span "pork" at bounding box center [281, 617] width 31 height 22
type input "pork"
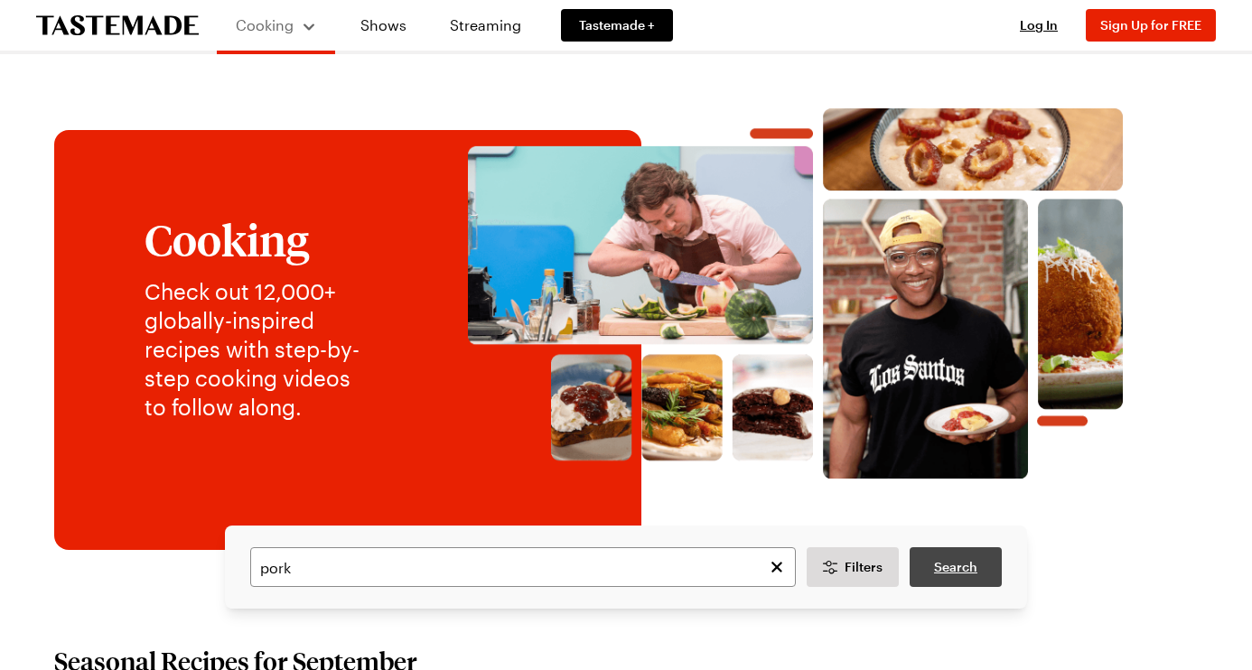
click at [957, 567] on span "Search" at bounding box center [955, 567] width 43 height 18
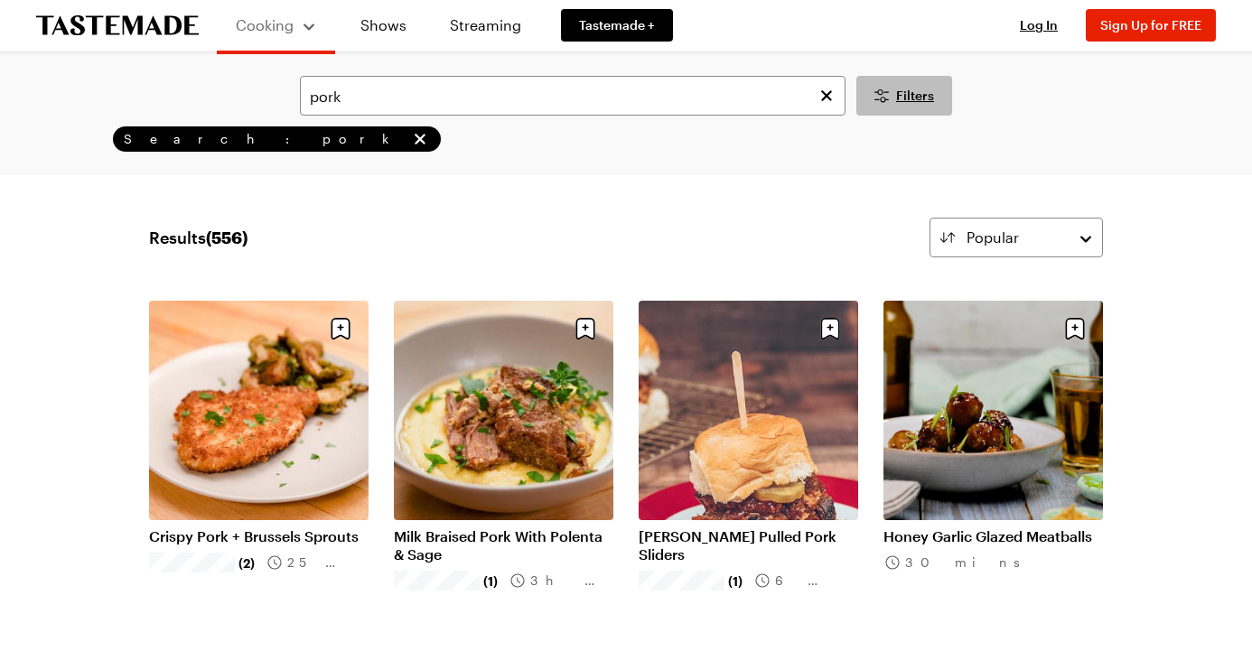
click at [911, 96] on span "Filters" at bounding box center [915, 96] width 38 height 18
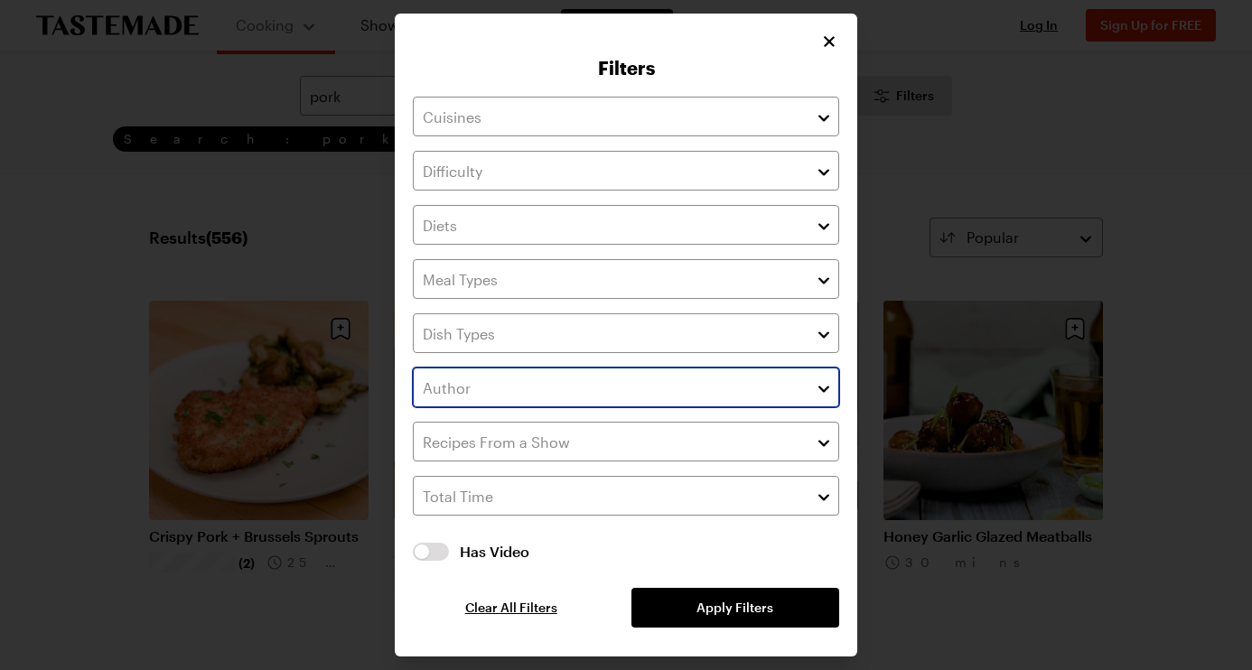
click at [825, 390] on button "button" at bounding box center [824, 388] width 16 height 22
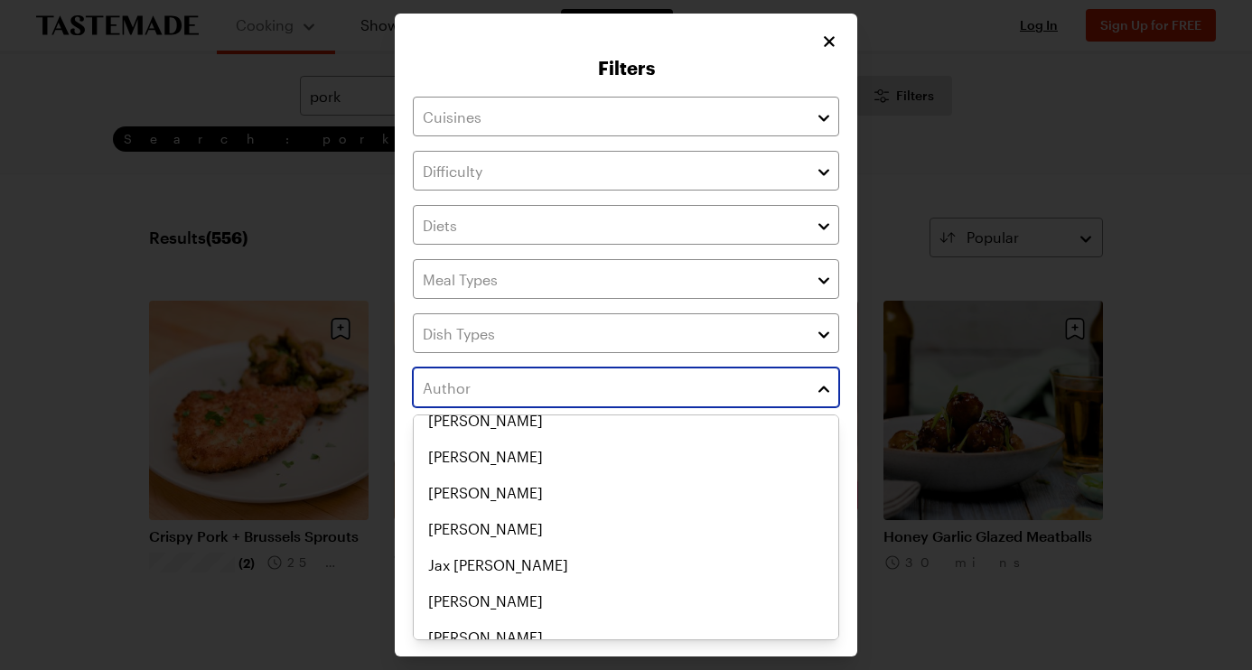
scroll to position [3401, 0]
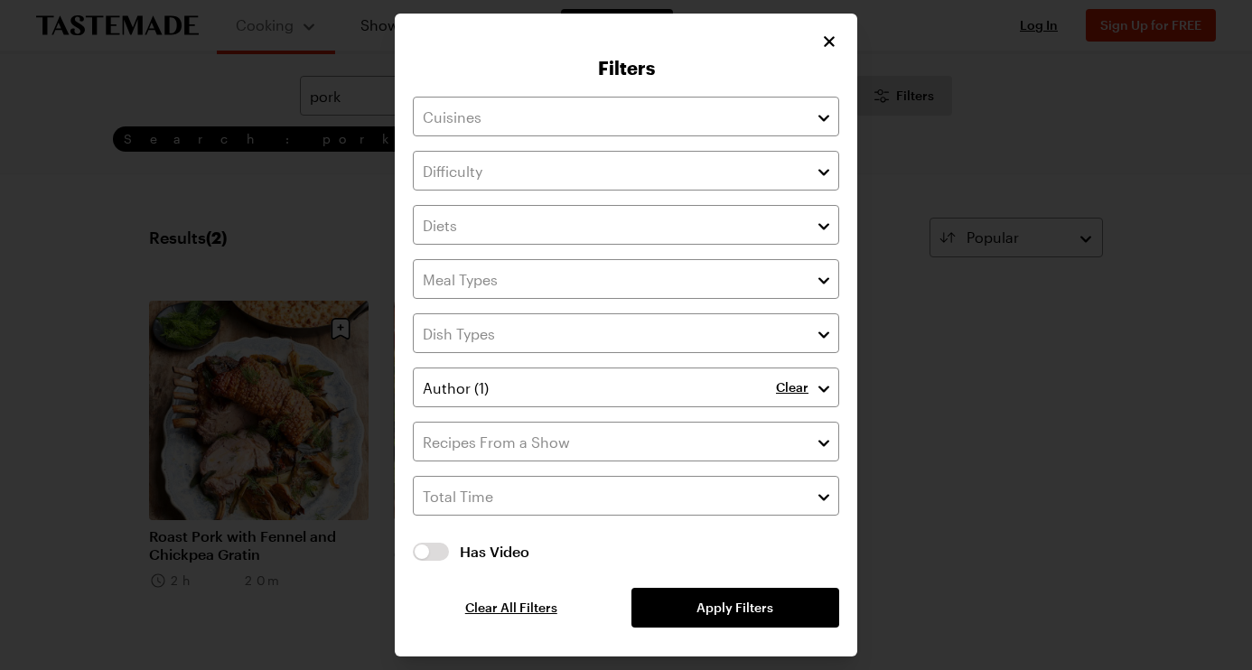
click at [849, 445] on div "Filters Clear Has Video Has Video Clear All Filters Apply Filters" at bounding box center [626, 335] width 463 height 643
click at [715, 606] on span "Apply Filters" at bounding box center [735, 608] width 77 height 18
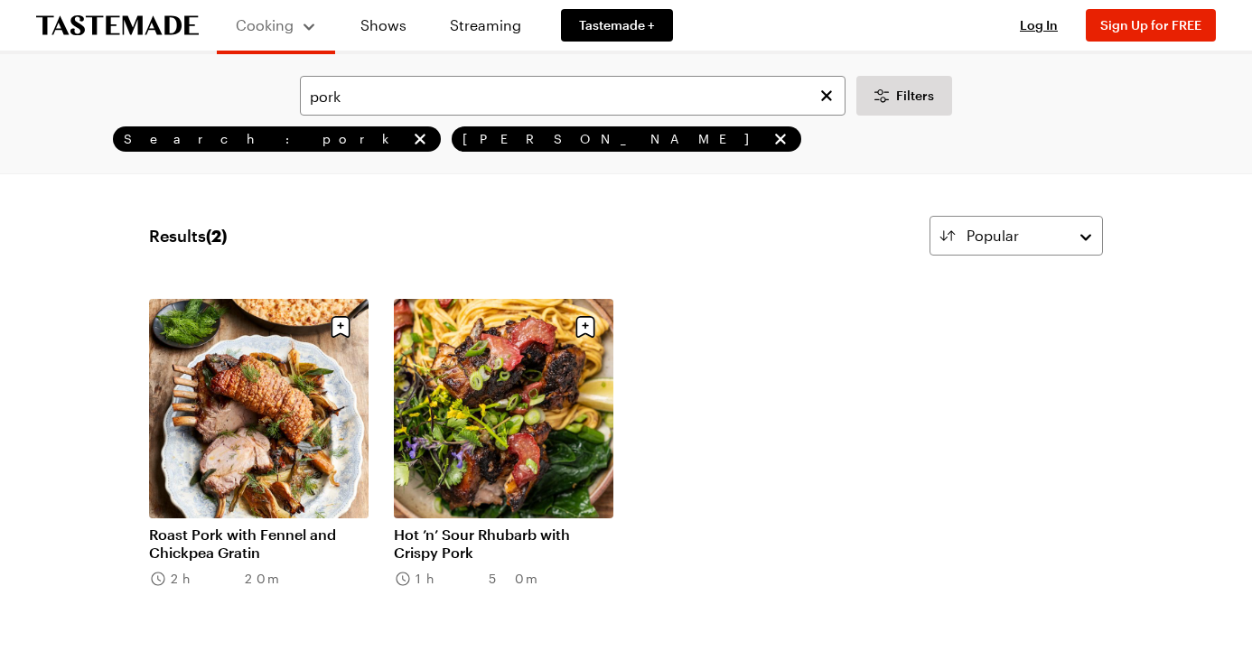
scroll to position [2, 0]
click at [534, 526] on link "Hot ’n’ Sour Rhubarb with Crispy Pork" at bounding box center [504, 544] width 220 height 36
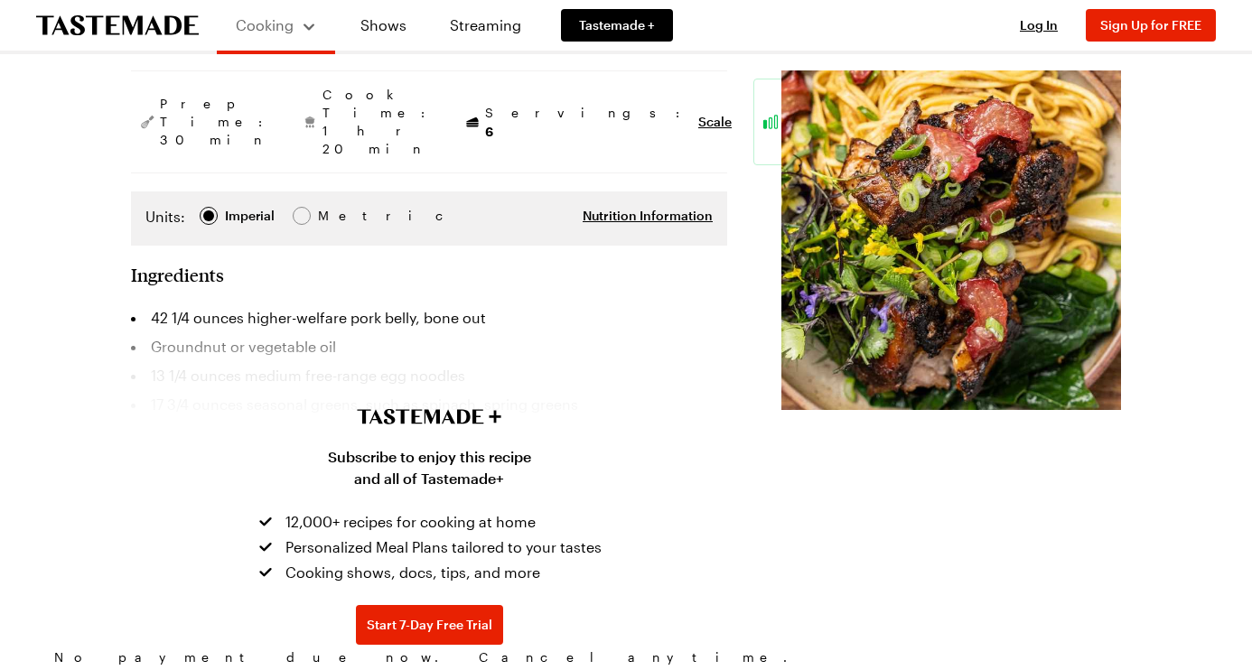
scroll to position [410, 0]
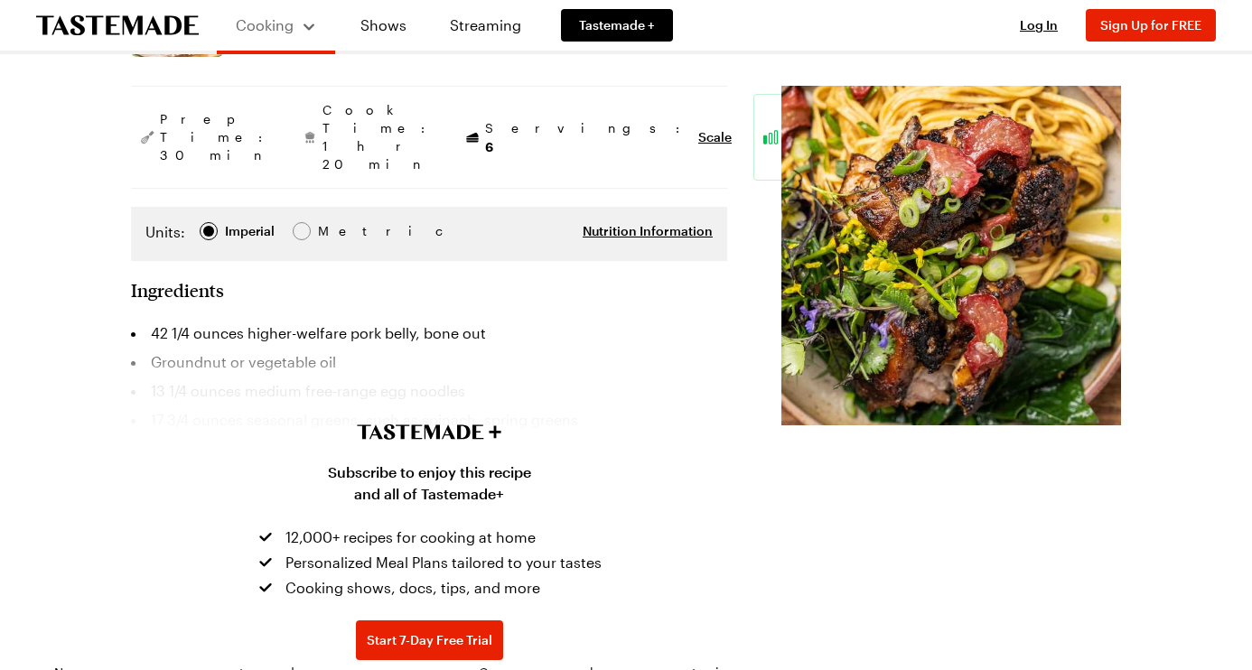
click at [230, 334] on div "Subscribe to enjoy this recipe and all of Tastemade+ 12,000+ recipes for cookin…" at bounding box center [429, 529] width 1252 height 391
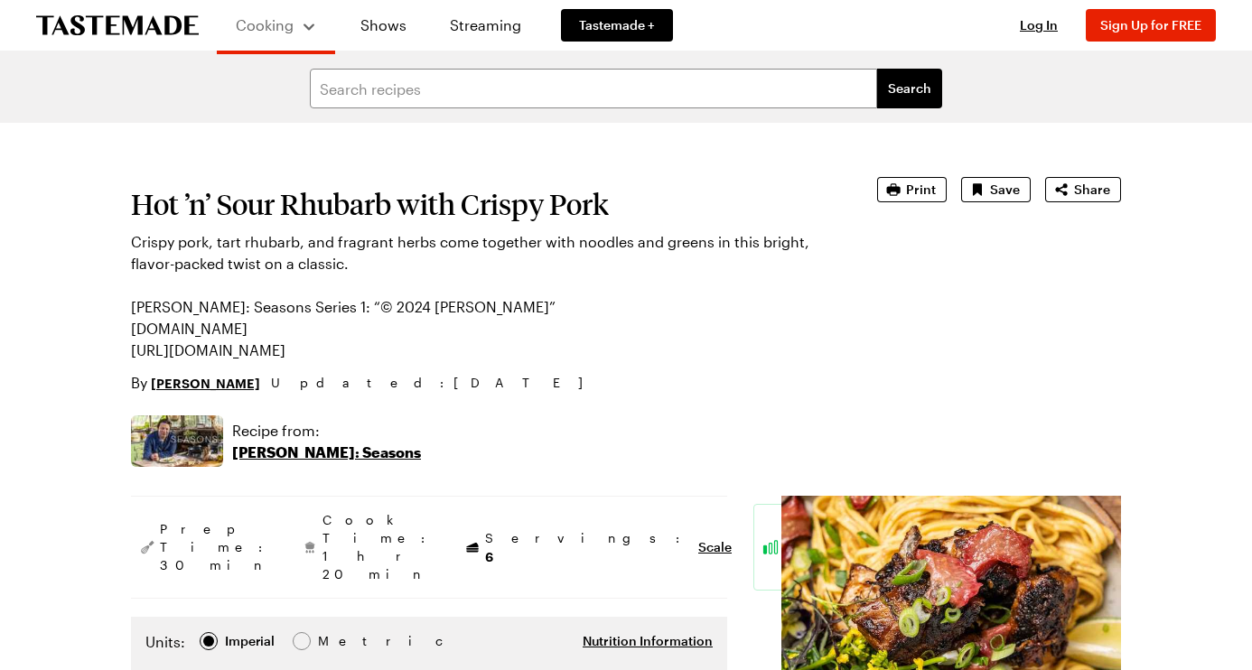
scroll to position [0, 0]
